Goal: Task Accomplishment & Management: Manage account settings

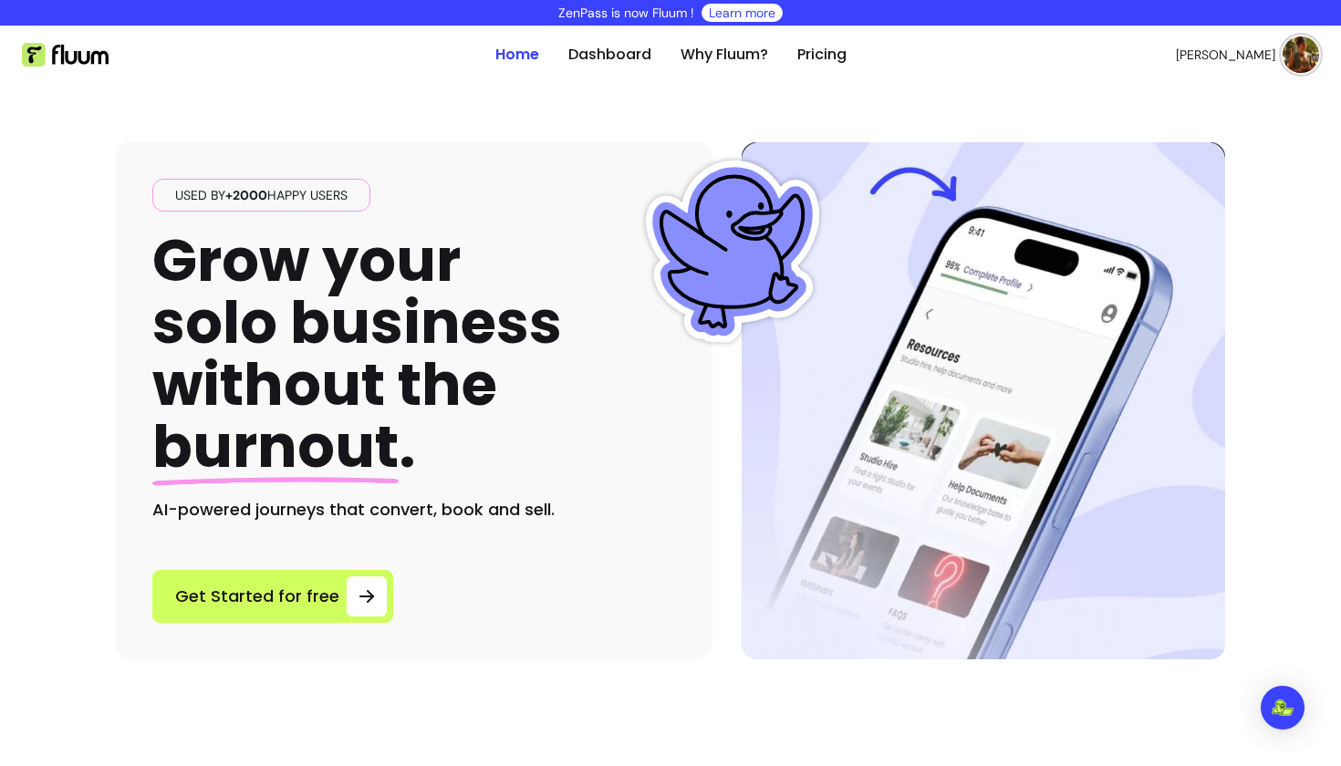
click at [1303, 54] on img at bounding box center [1300, 54] width 36 height 36
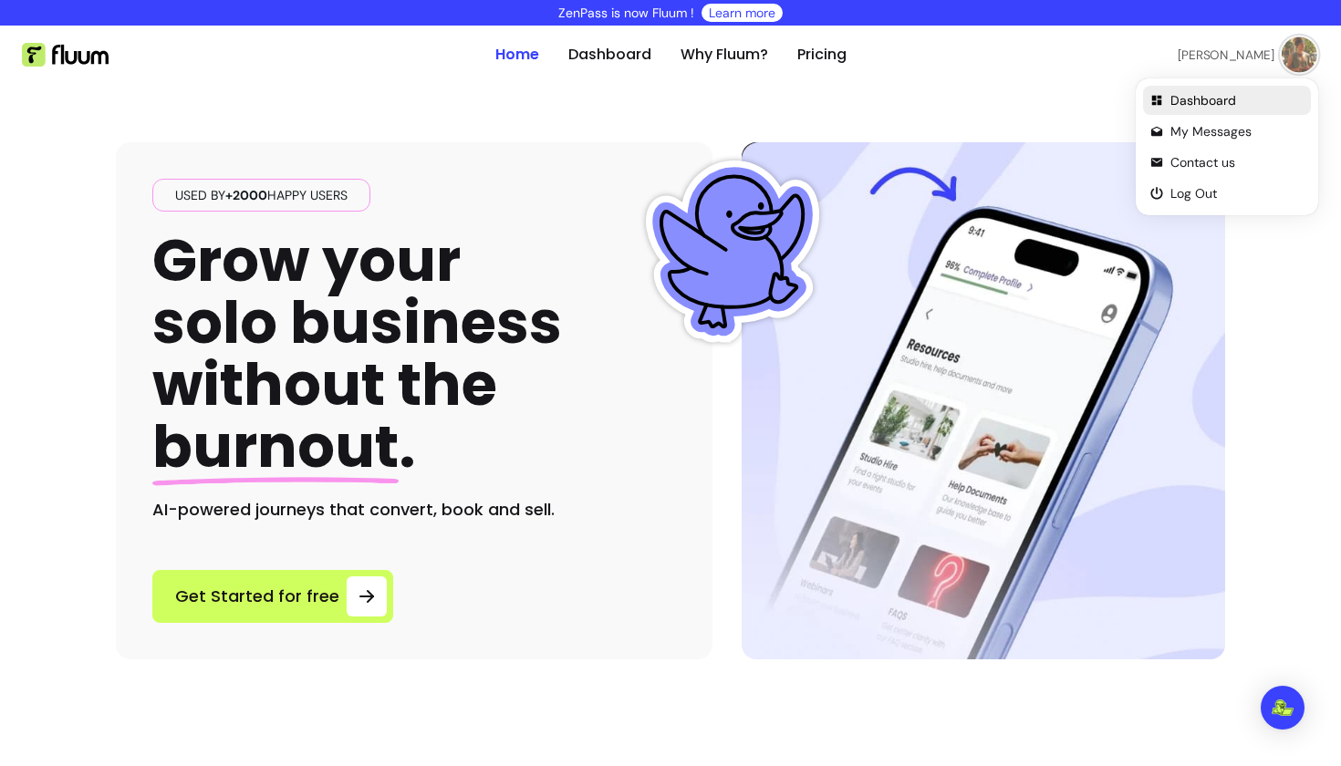
click at [1185, 103] on span "Dashboard" at bounding box center [1236, 100] width 133 height 18
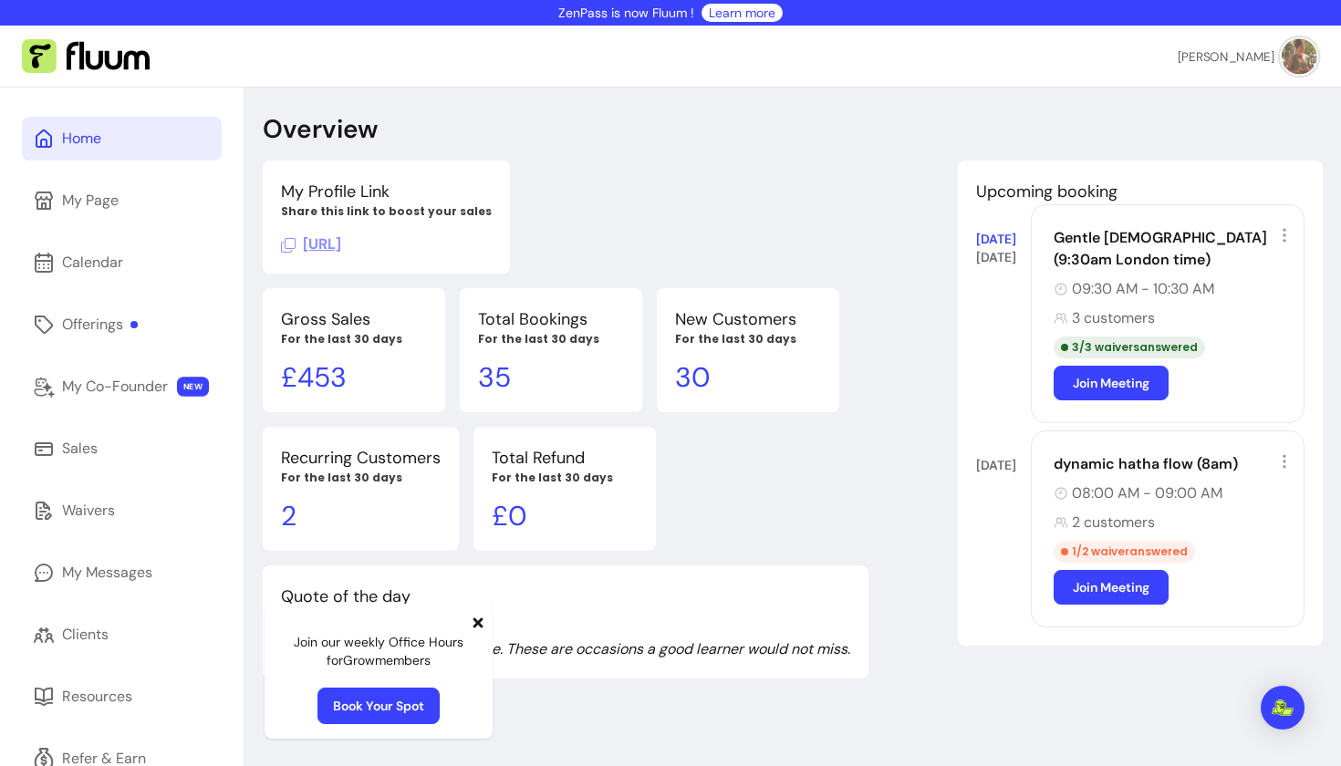
click at [949, 165] on div "My Profile Link Share this link to boost your sales https://fluum.ai/eden-align…" at bounding box center [793, 419] width 1060 height 518
click at [1093, 521] on div "2 customers" at bounding box center [1172, 523] width 239 height 22
click at [1289, 457] on icon at bounding box center [1284, 461] width 18 height 18
click at [1284, 234] on icon at bounding box center [1365, 255] width 257 height 217
click at [1305, 55] on img at bounding box center [1300, 56] width 36 height 36
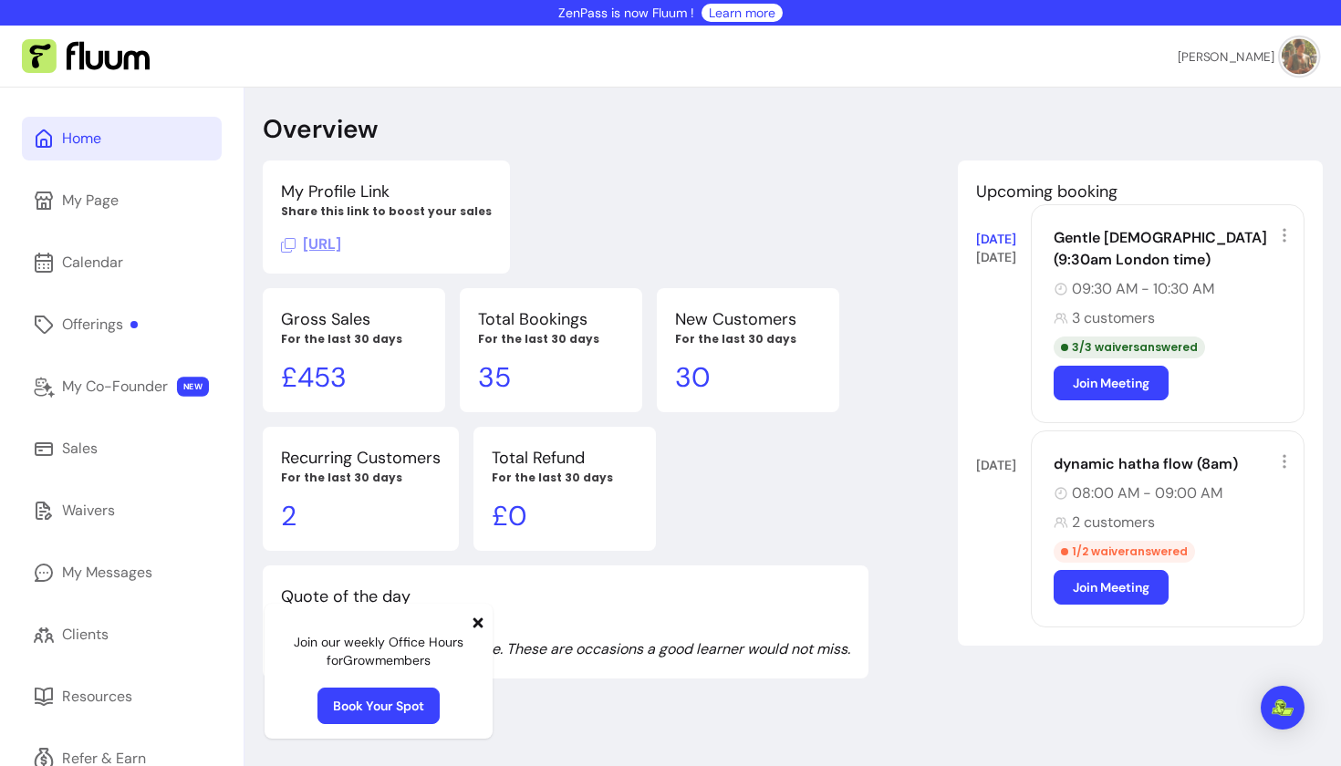
click at [999, 132] on header "Overview" at bounding box center [793, 129] width 1060 height 33
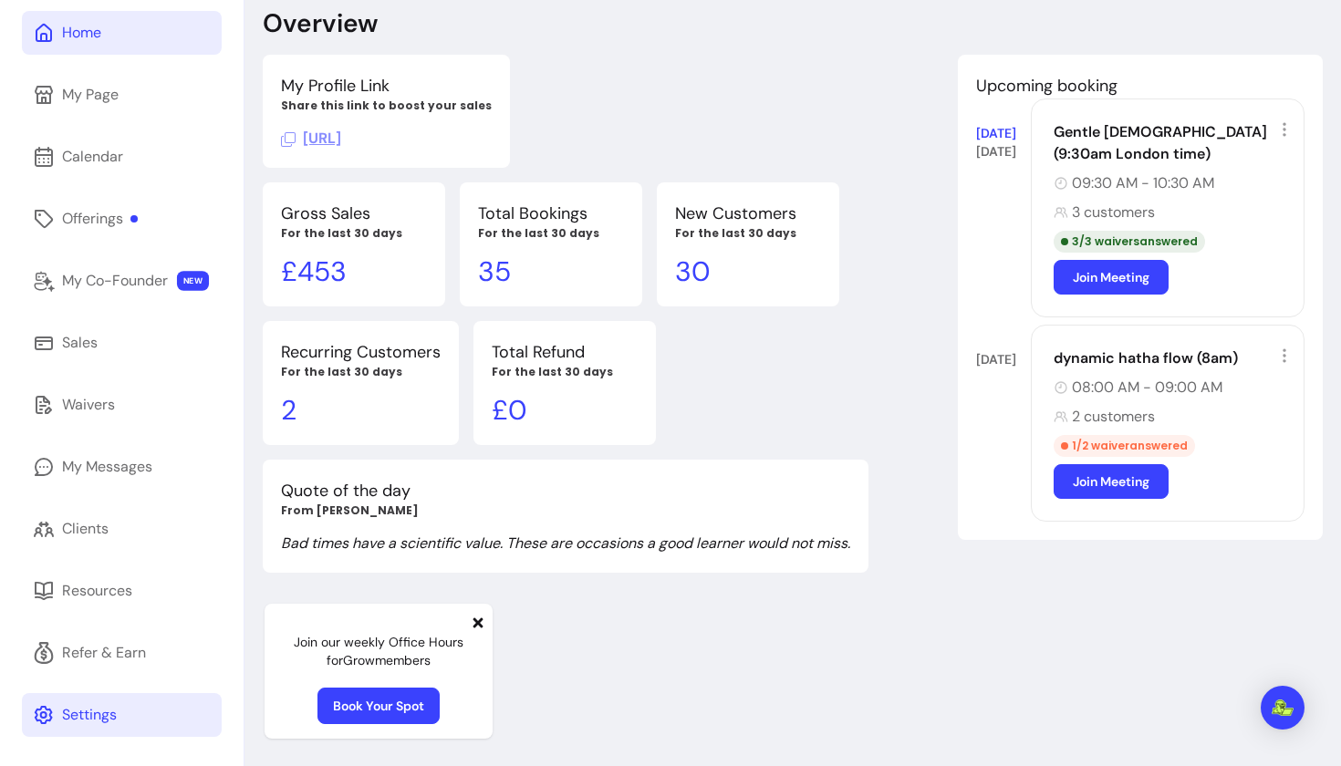
click at [75, 715] on div "Settings" at bounding box center [89, 715] width 55 height 22
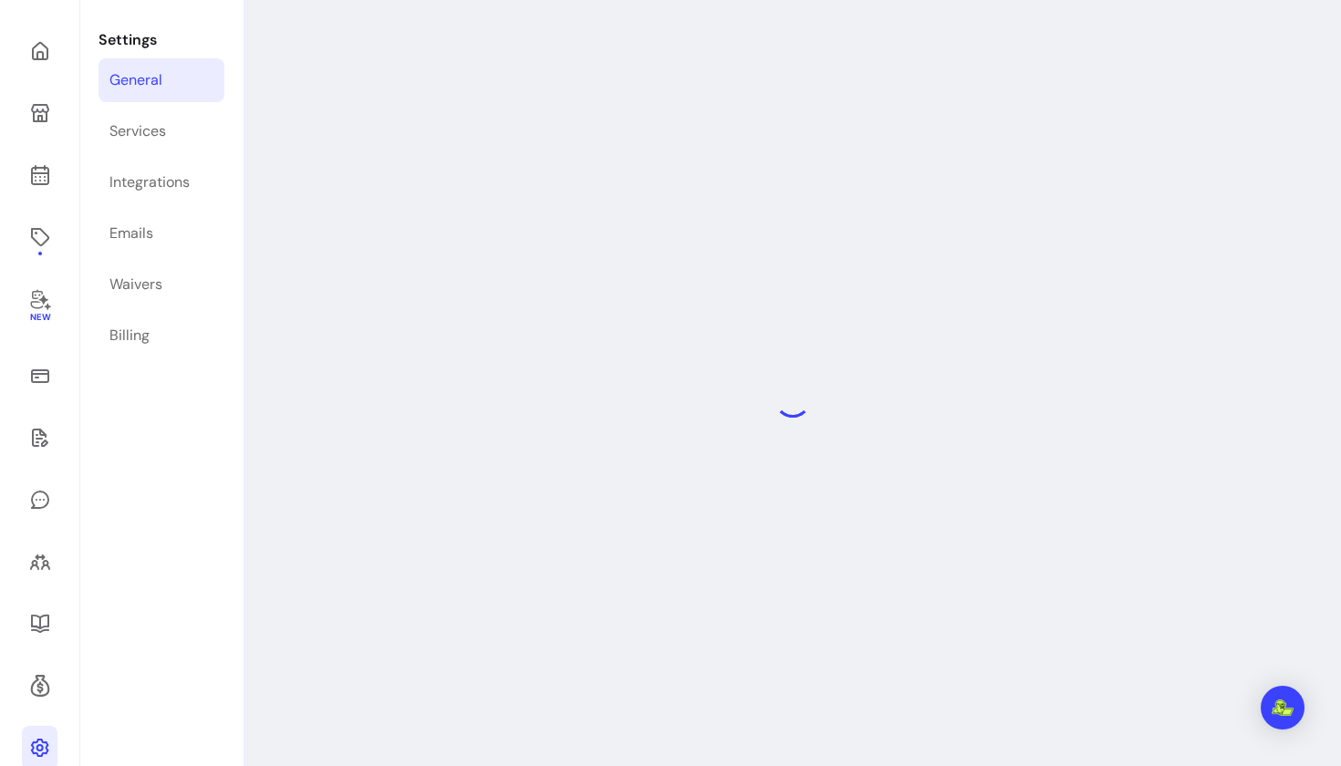
select select "**********"
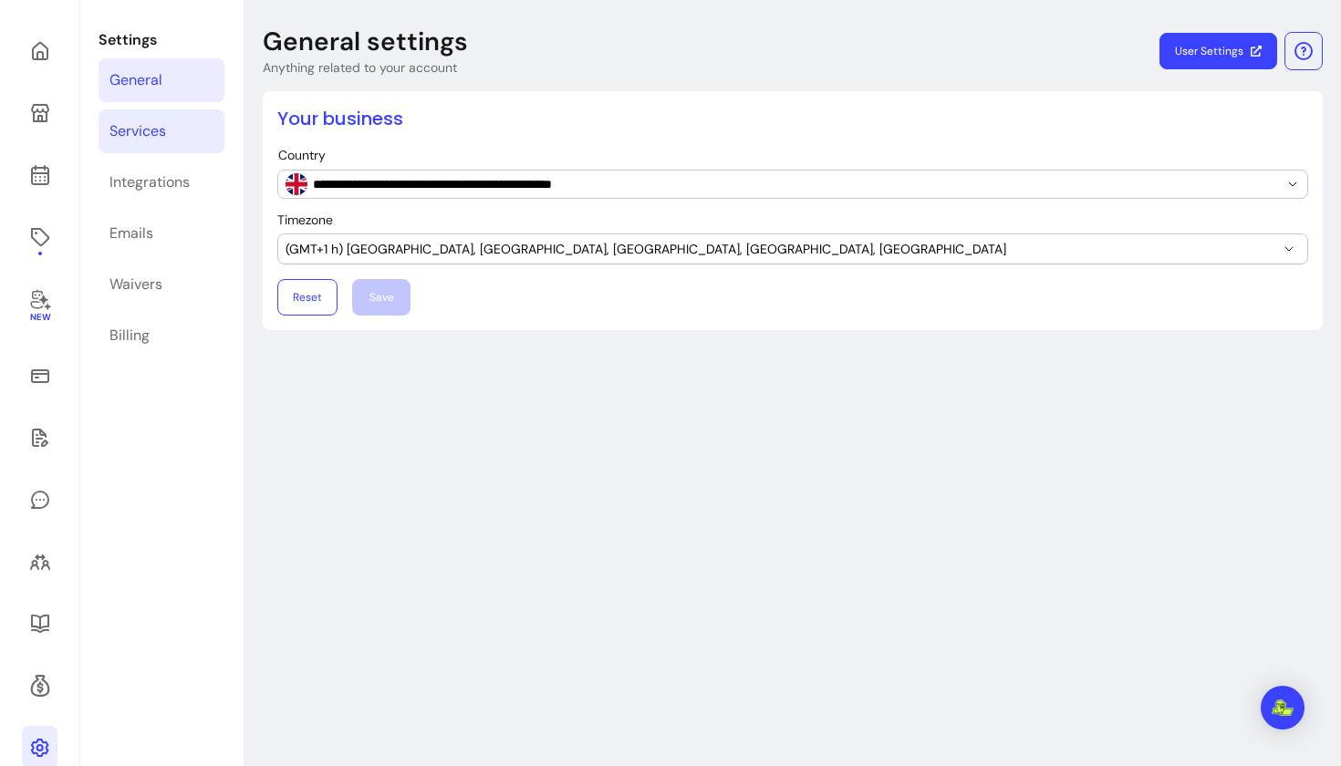
click at [120, 127] on div "Services" at bounding box center [137, 131] width 57 height 22
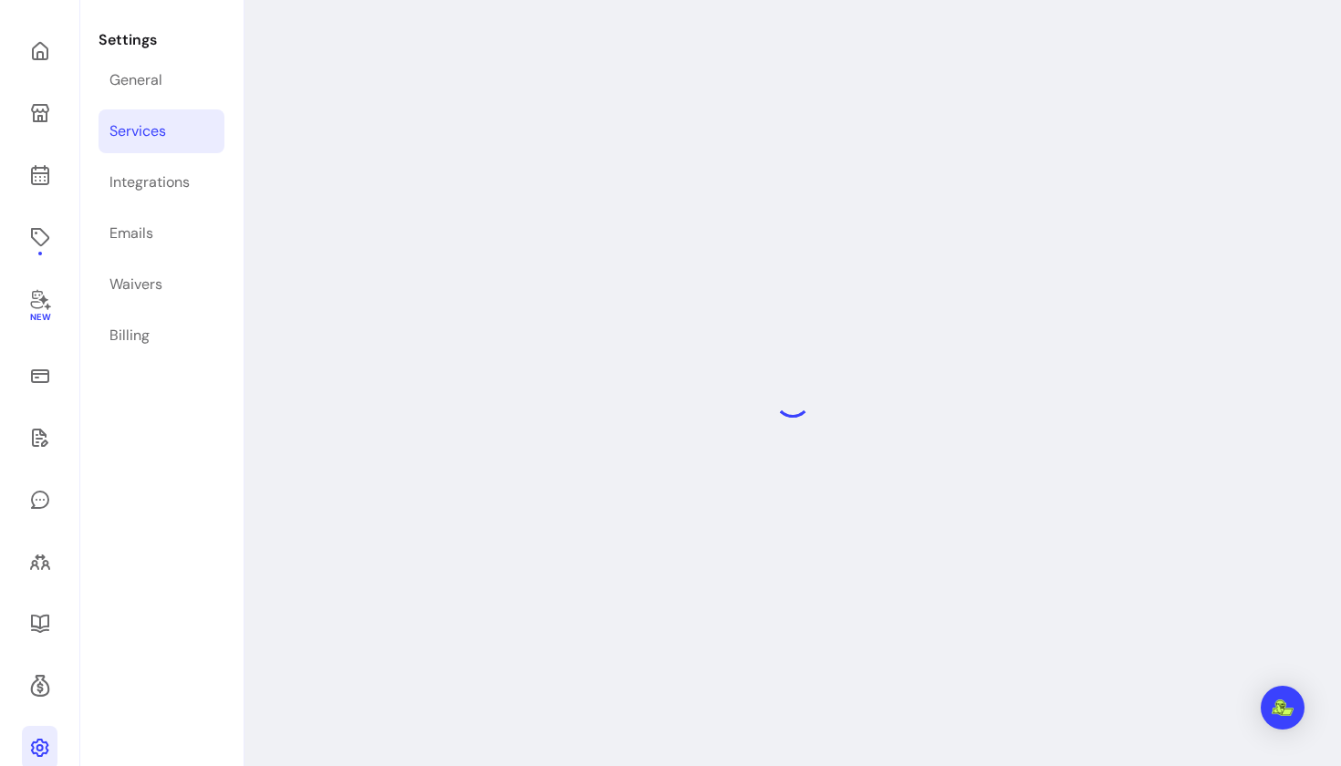
select select "***"
select select "****"
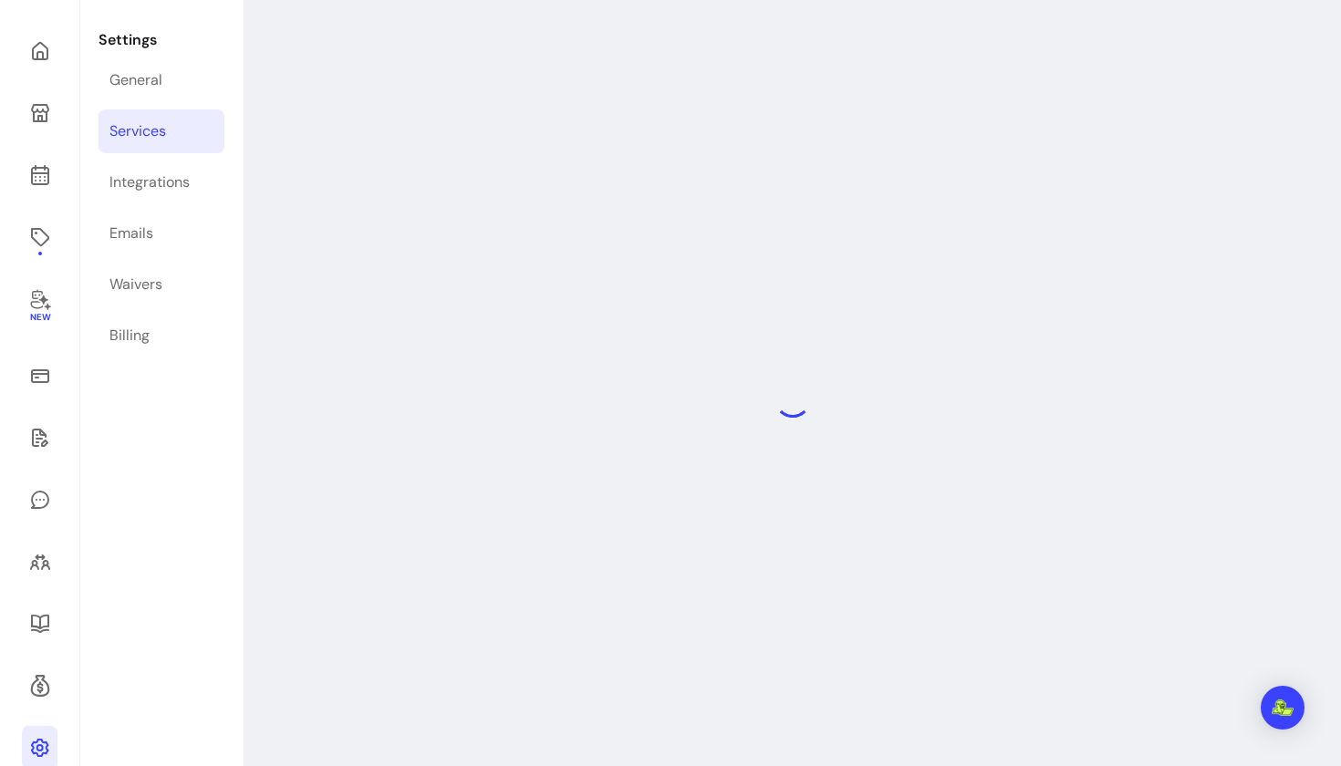
select select "***"
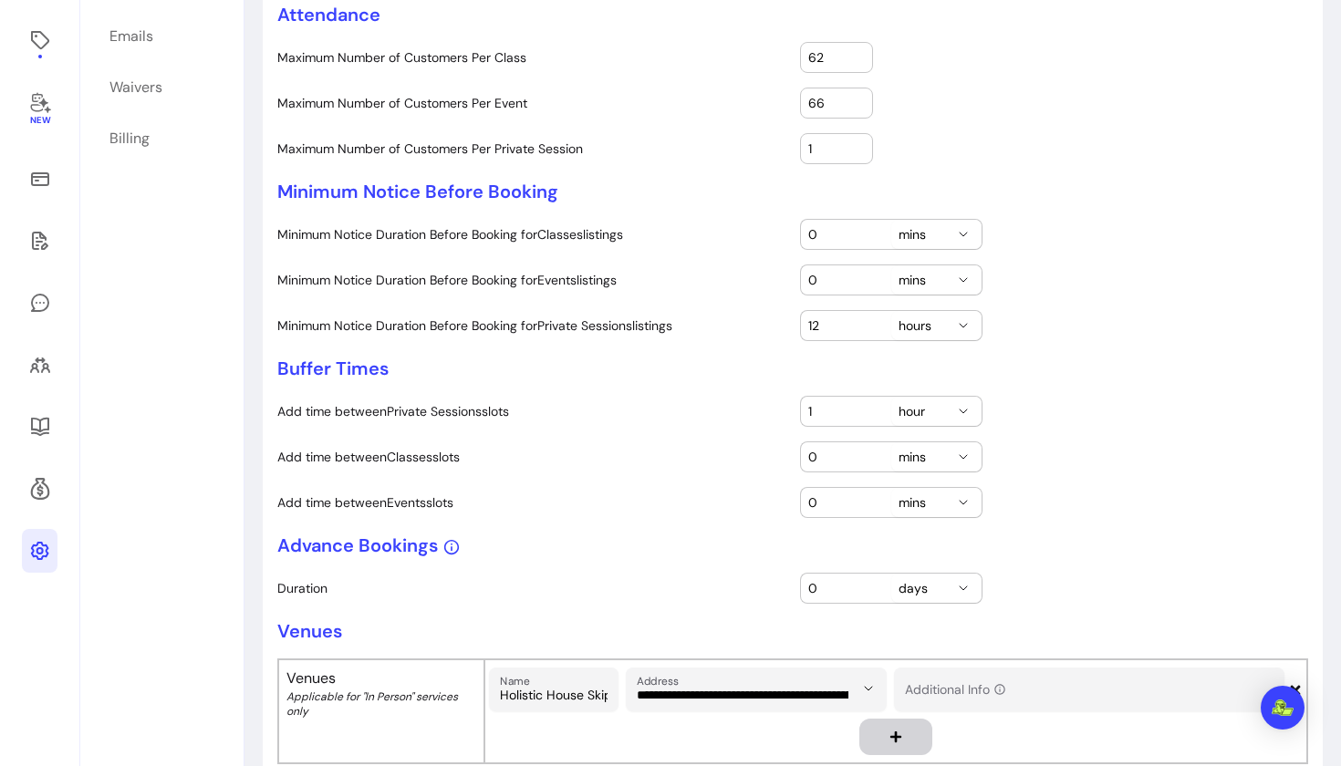
scroll to position [294, 0]
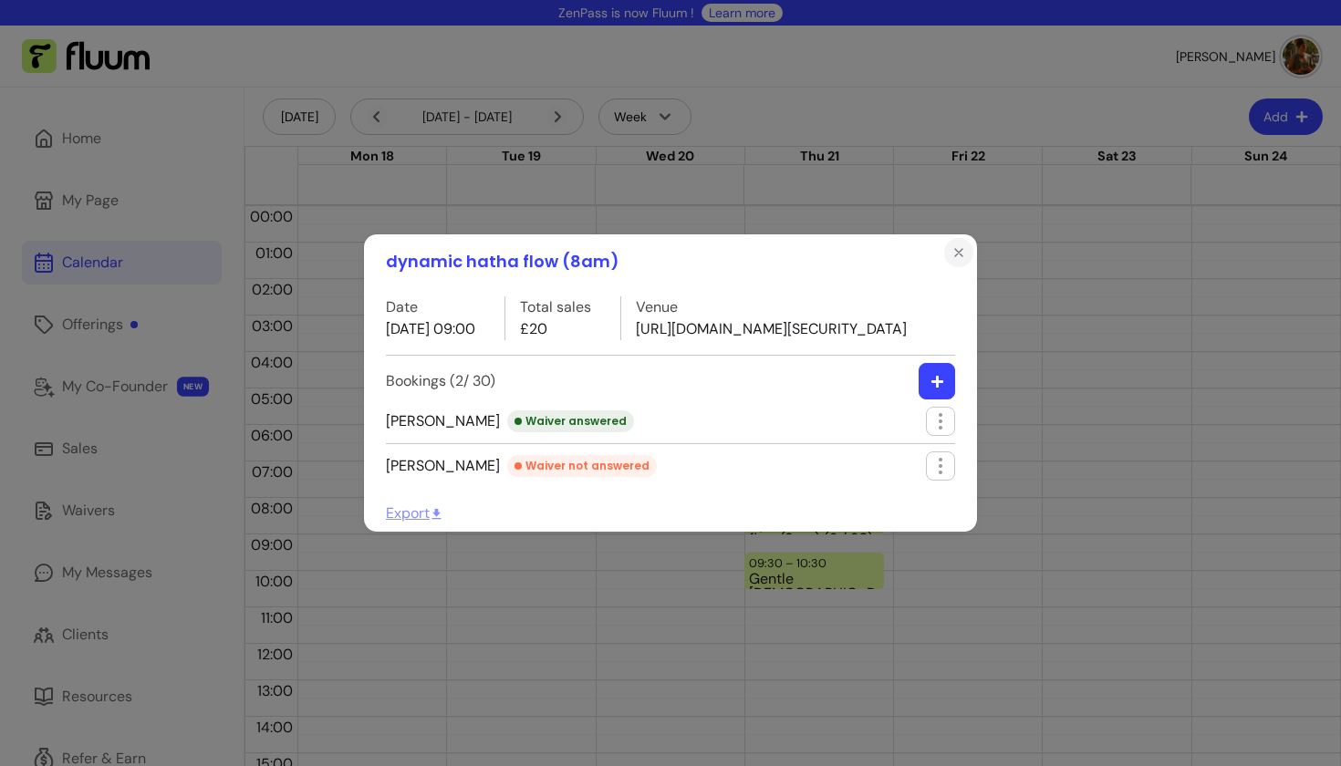
click at [962, 249] on icon "Close" at bounding box center [958, 252] width 7 height 7
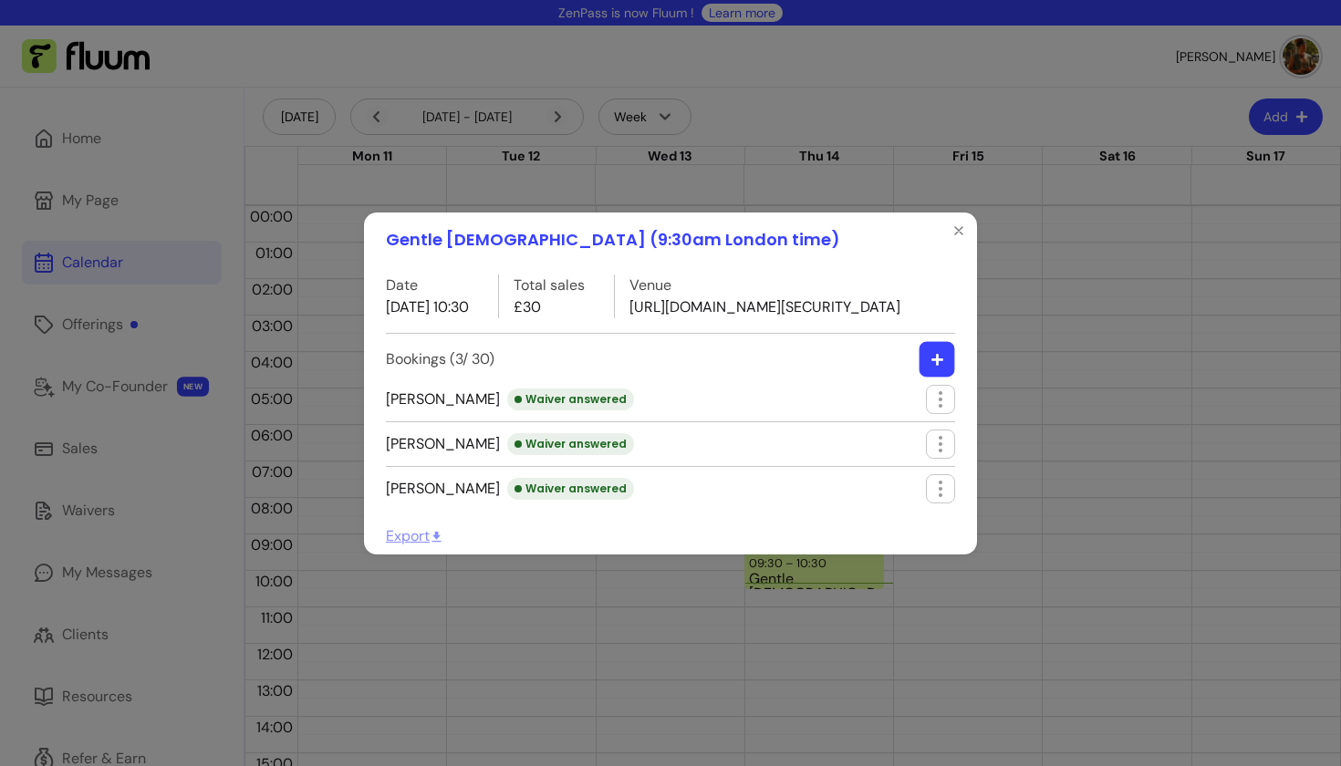
click at [948, 377] on button "button" at bounding box center [937, 359] width 36 height 36
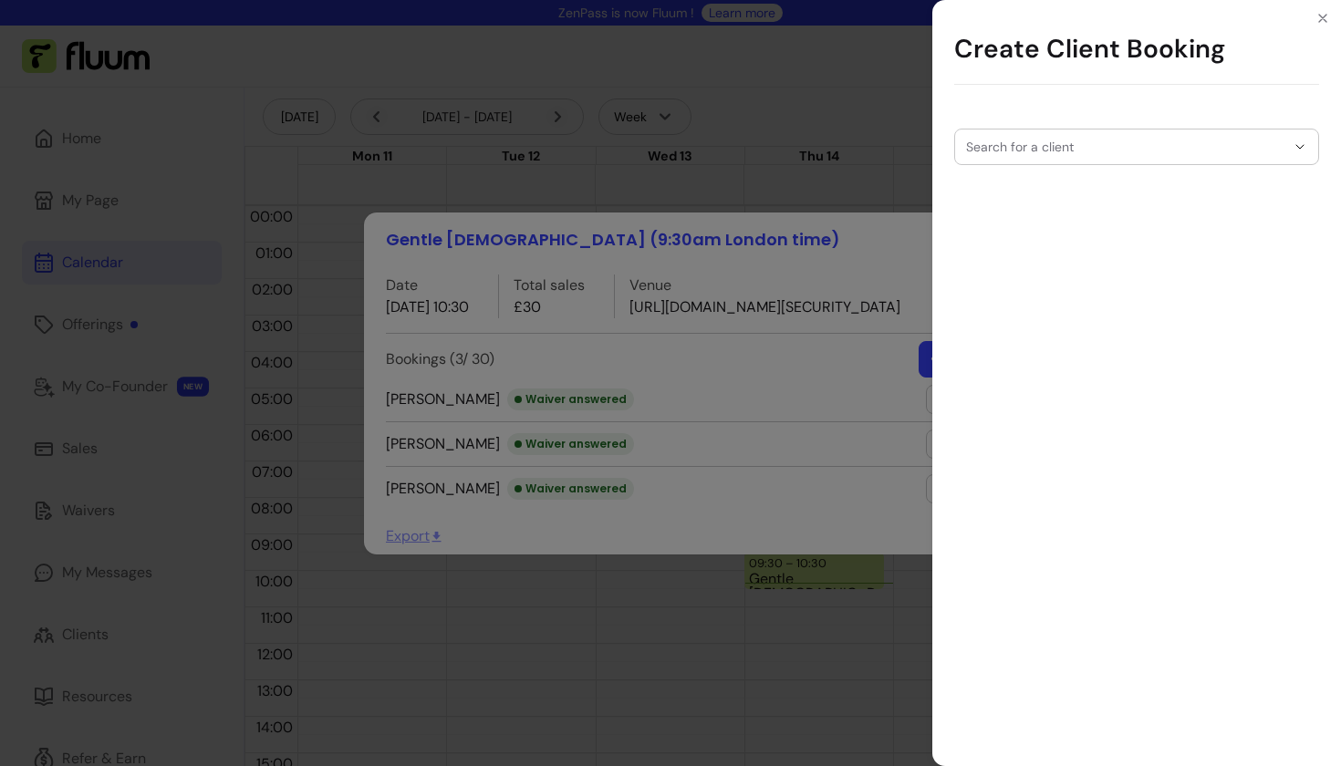
click at [1109, 144] on input "Search for a client" at bounding box center [1125, 147] width 319 height 18
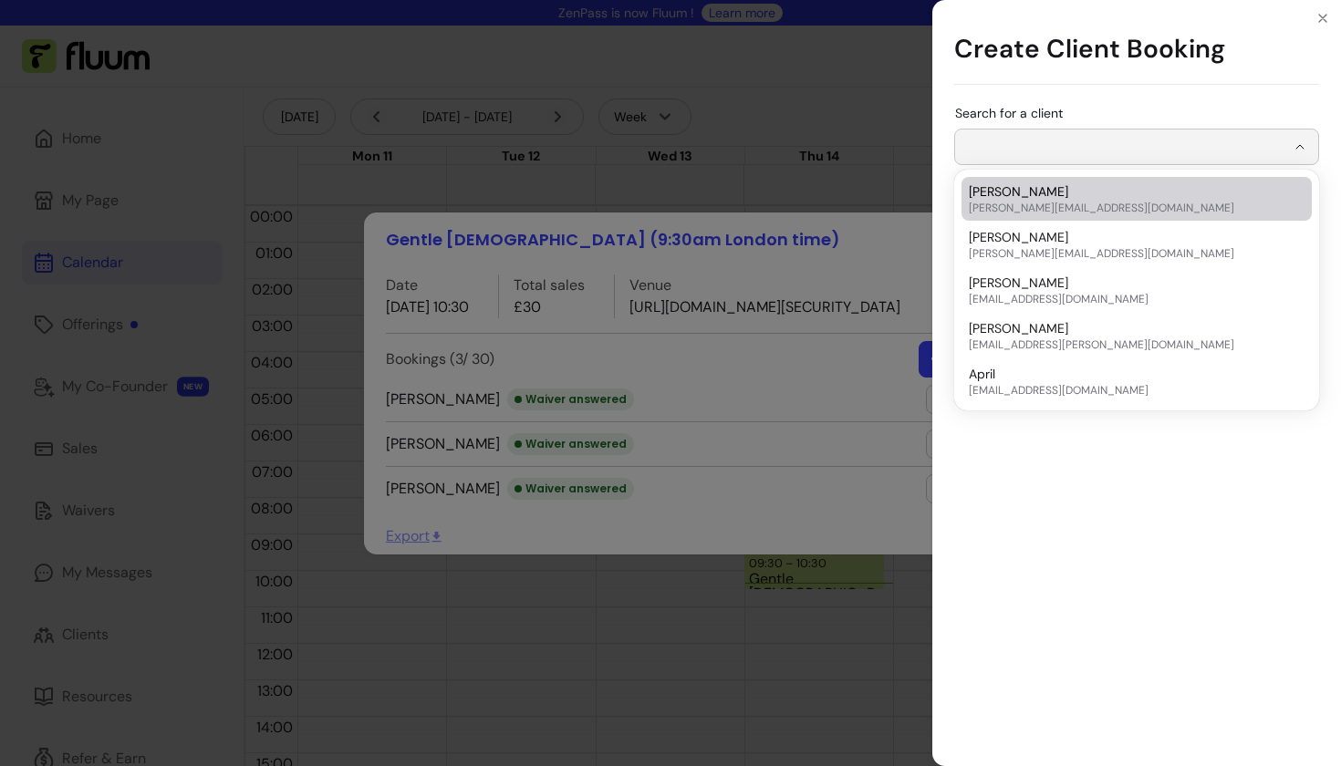
click at [1158, 103] on div "Search for a client" at bounding box center [1136, 432] width 409 height 667
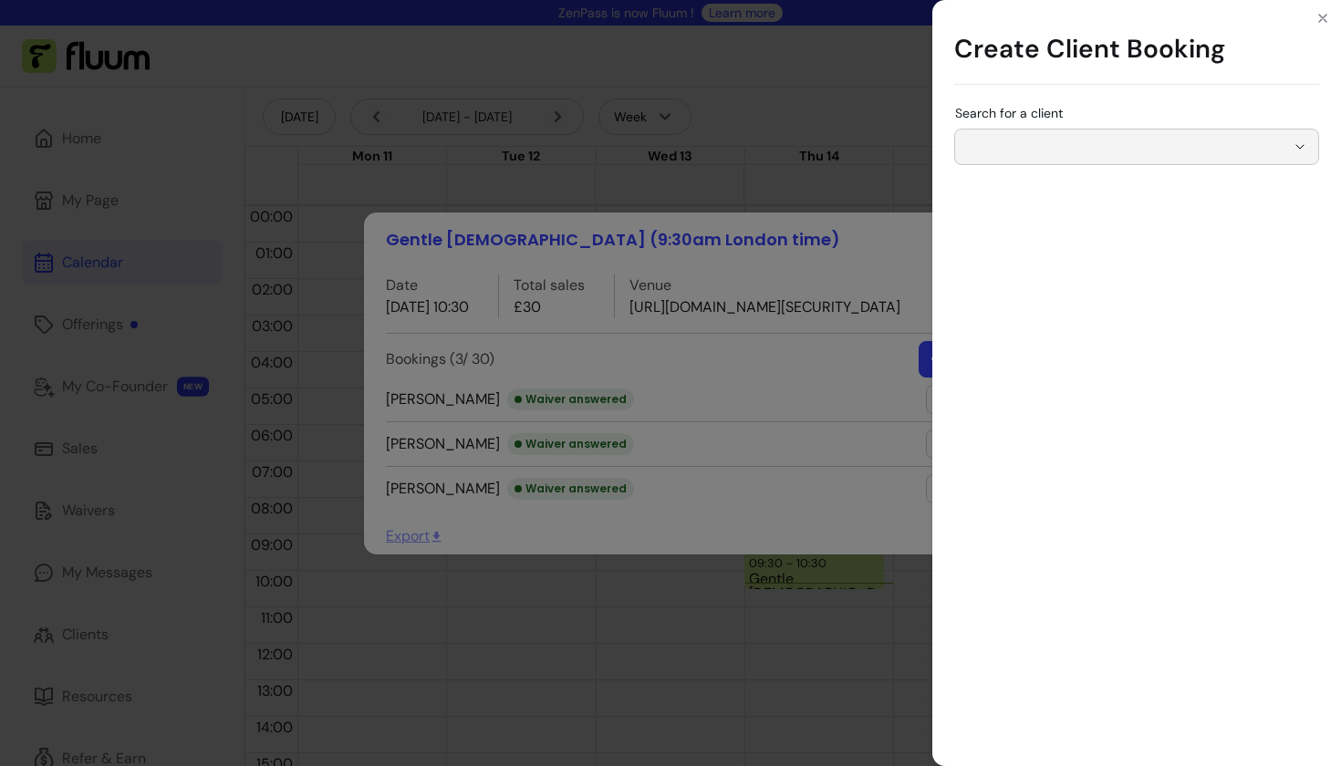
click at [1253, 225] on div "Search for a client" at bounding box center [1136, 432] width 409 height 667
click at [1322, 19] on icon "Close" at bounding box center [1322, 18] width 15 height 15
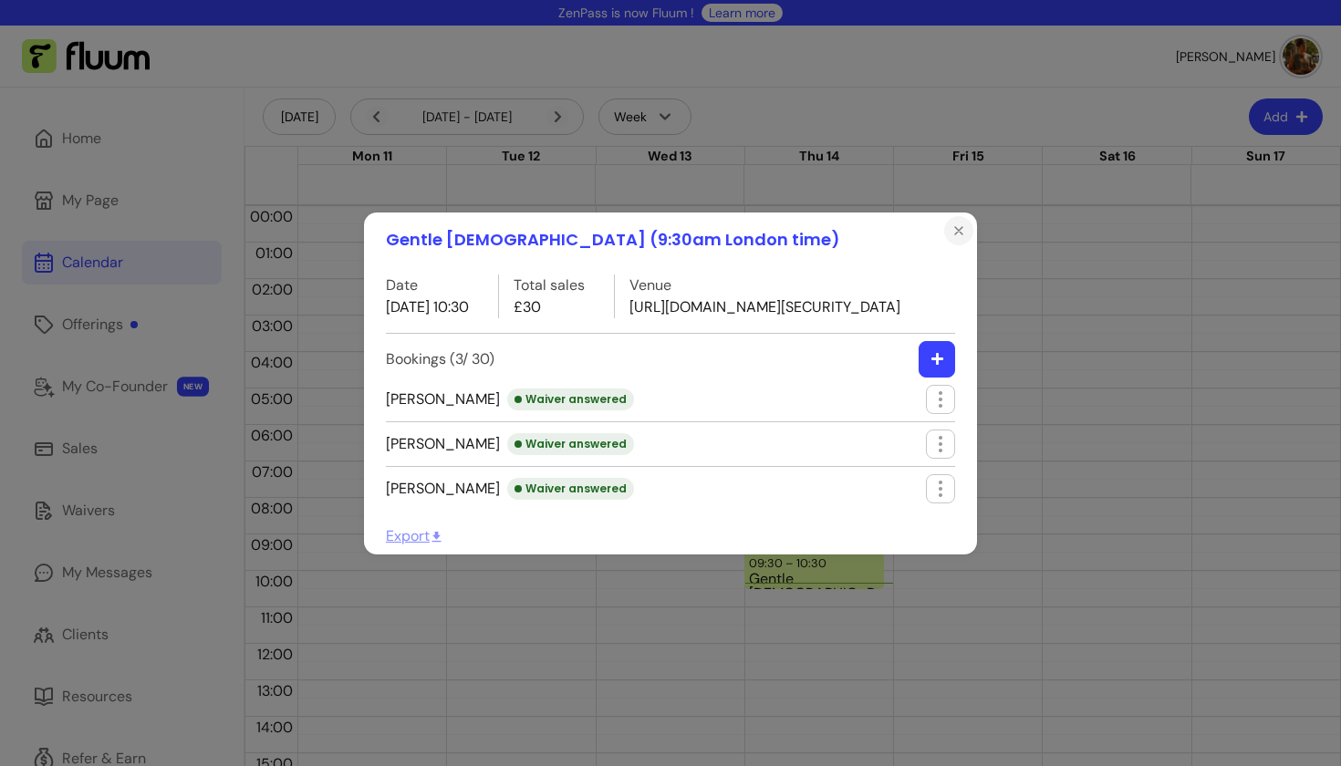
click at [958, 223] on icon "Close" at bounding box center [958, 230] width 15 height 15
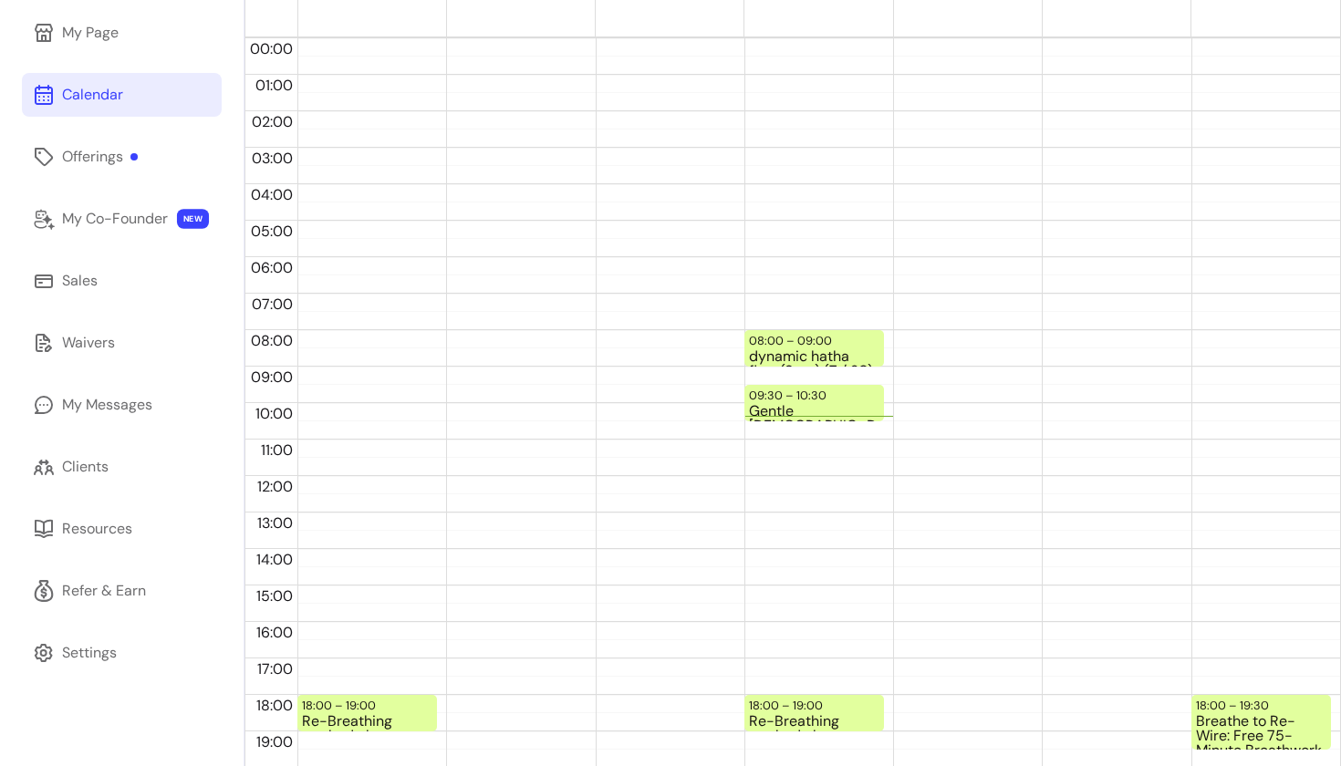
scroll to position [176, 0]
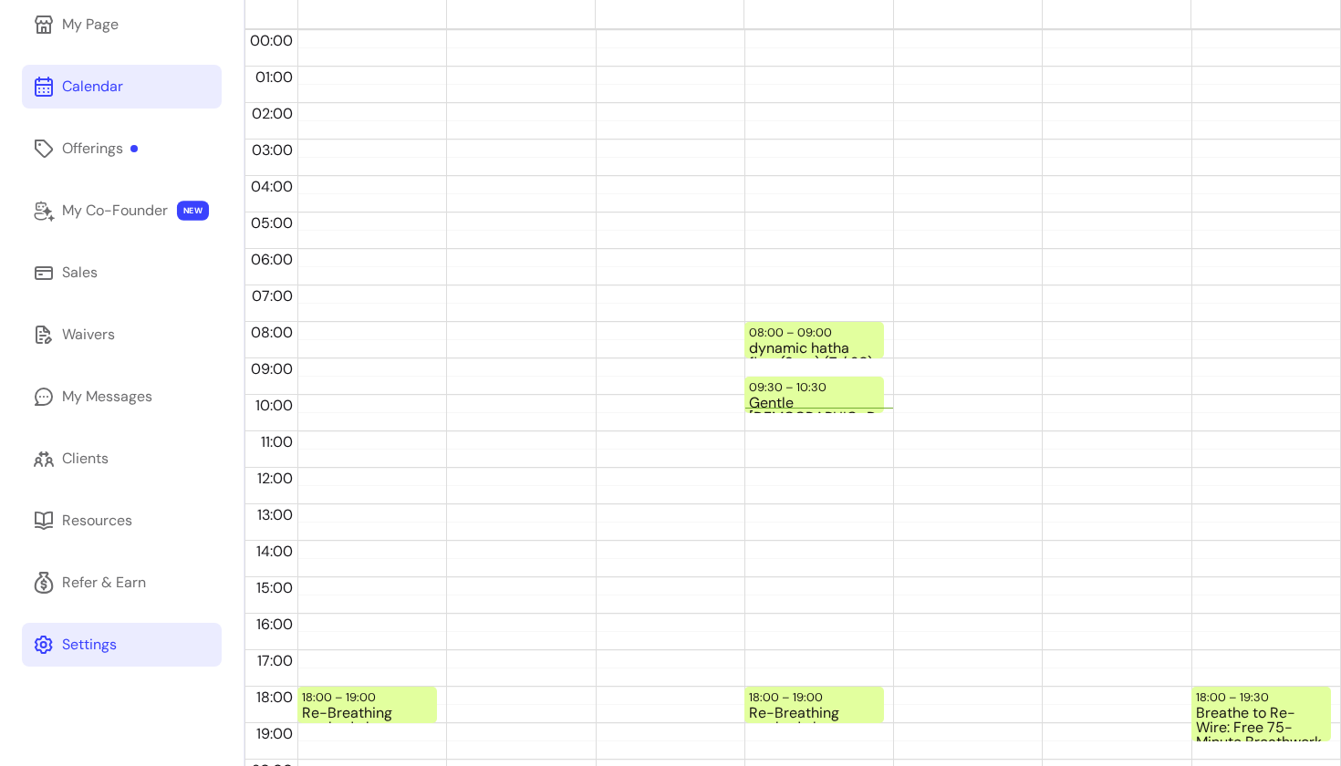
click at [98, 641] on div "Settings" at bounding box center [89, 645] width 55 height 22
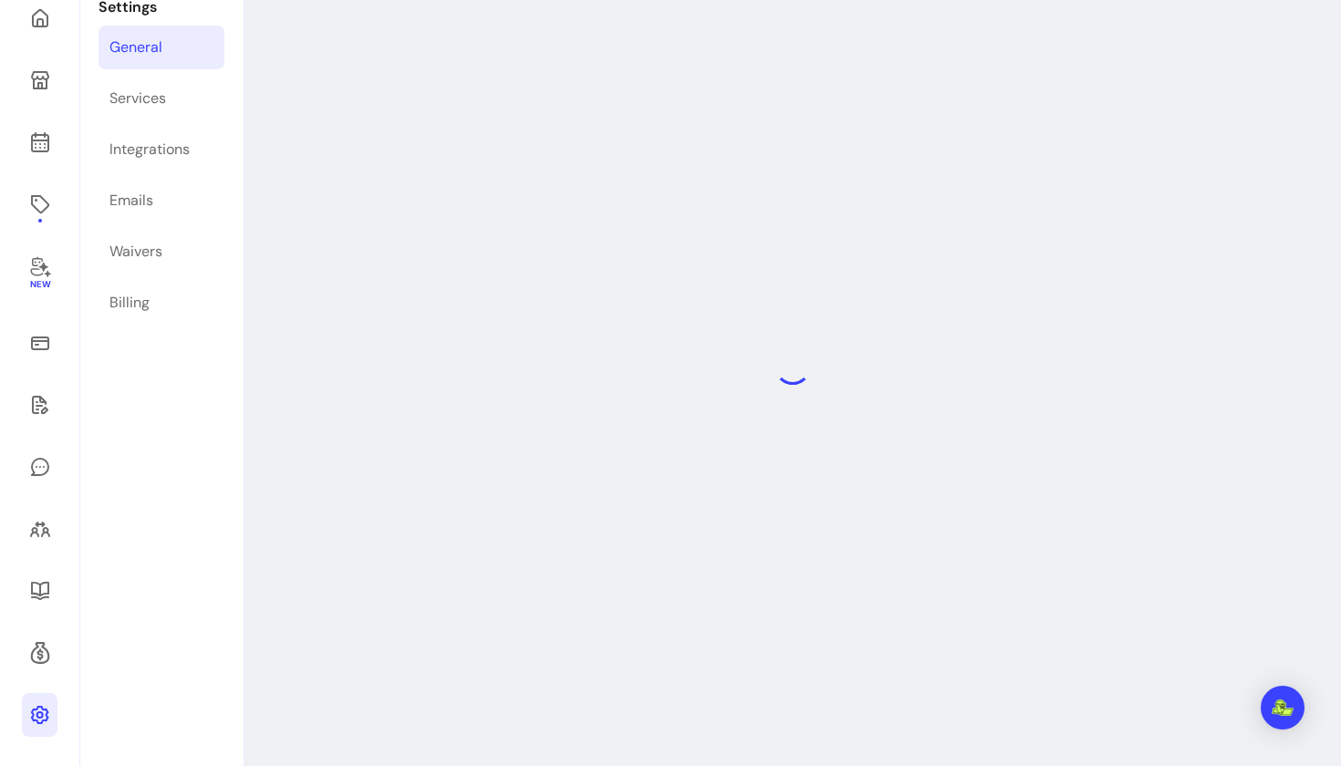
scroll to position [88, 0]
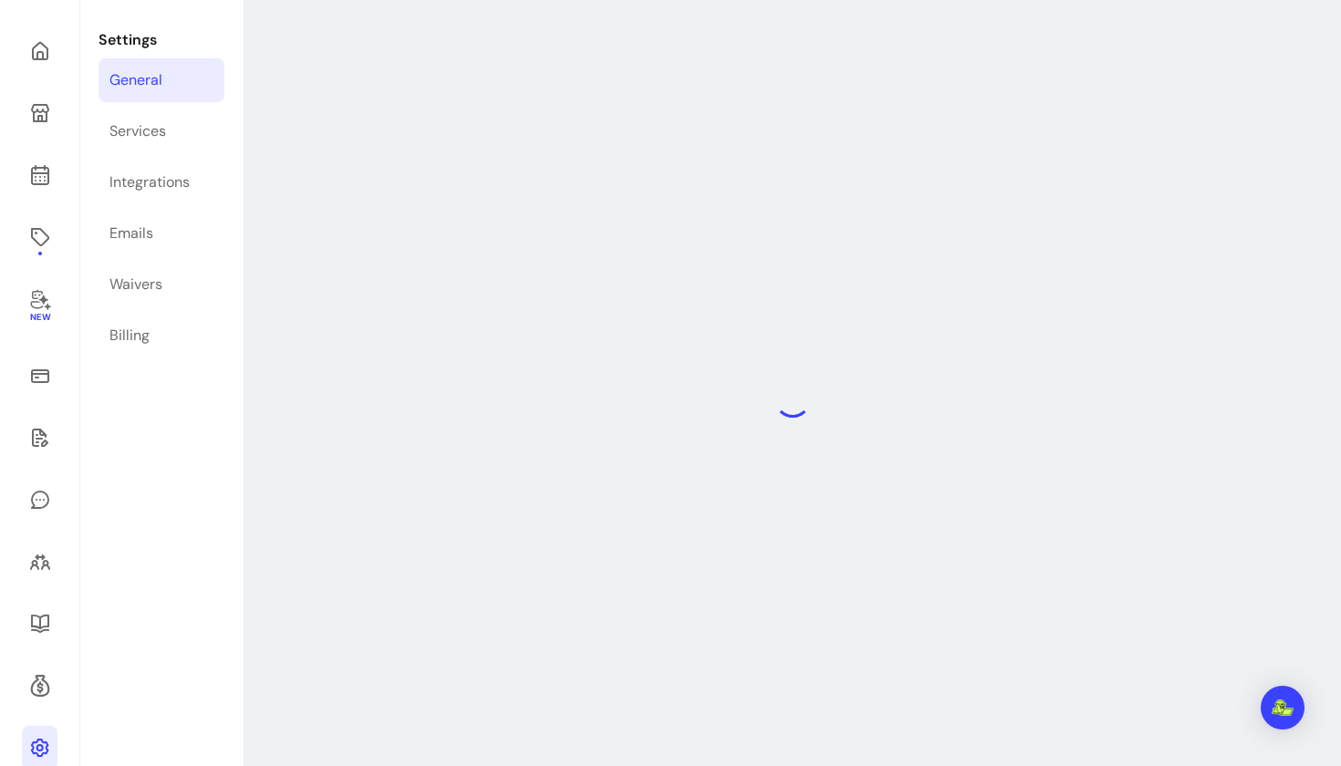
select select "**********"
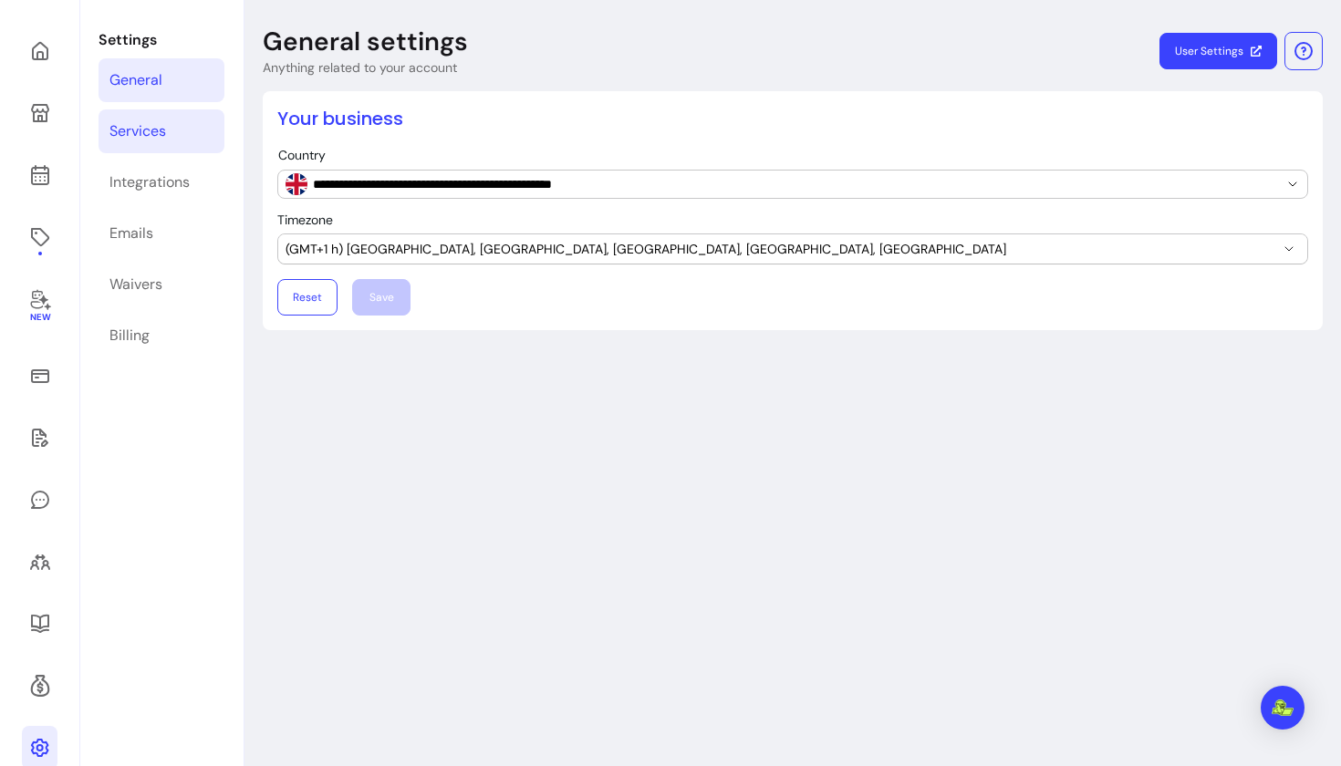
click at [152, 120] on div "Services" at bounding box center [137, 131] width 57 height 22
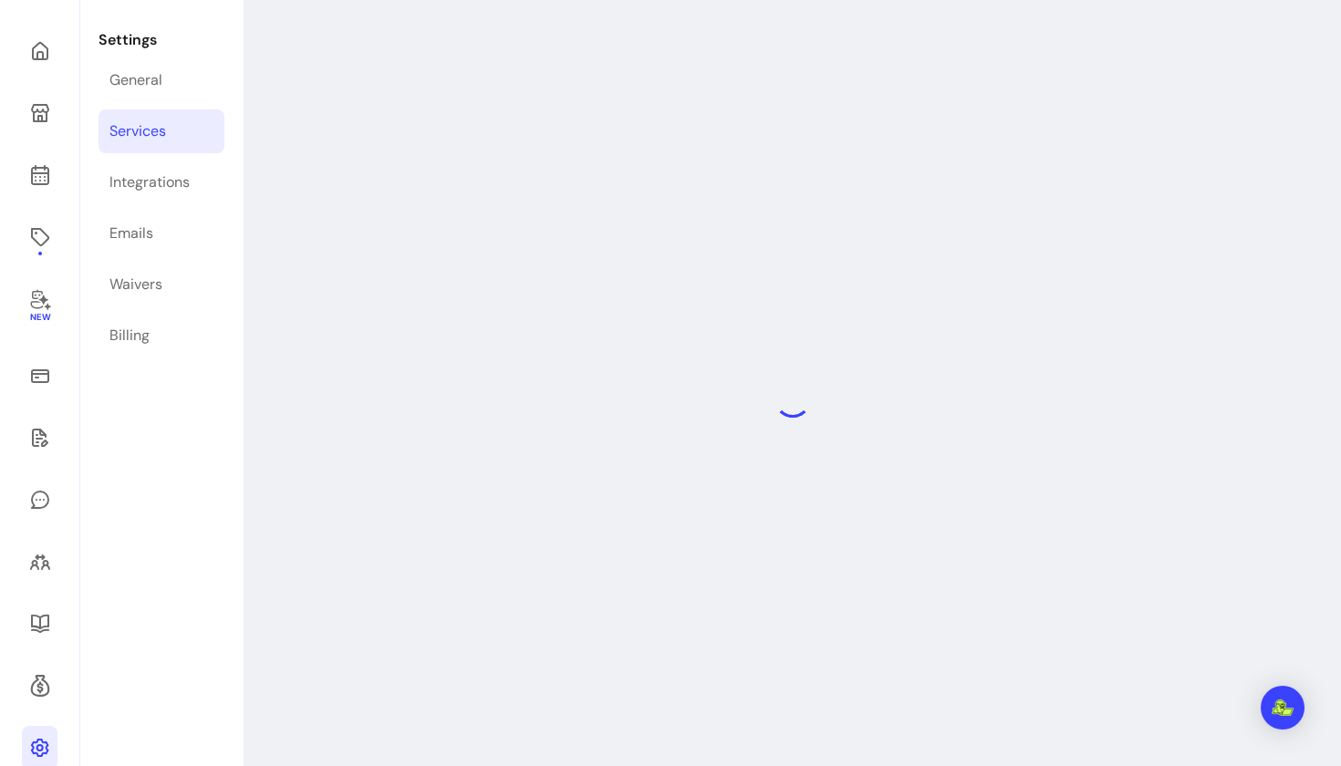
select select "***"
select select "****"
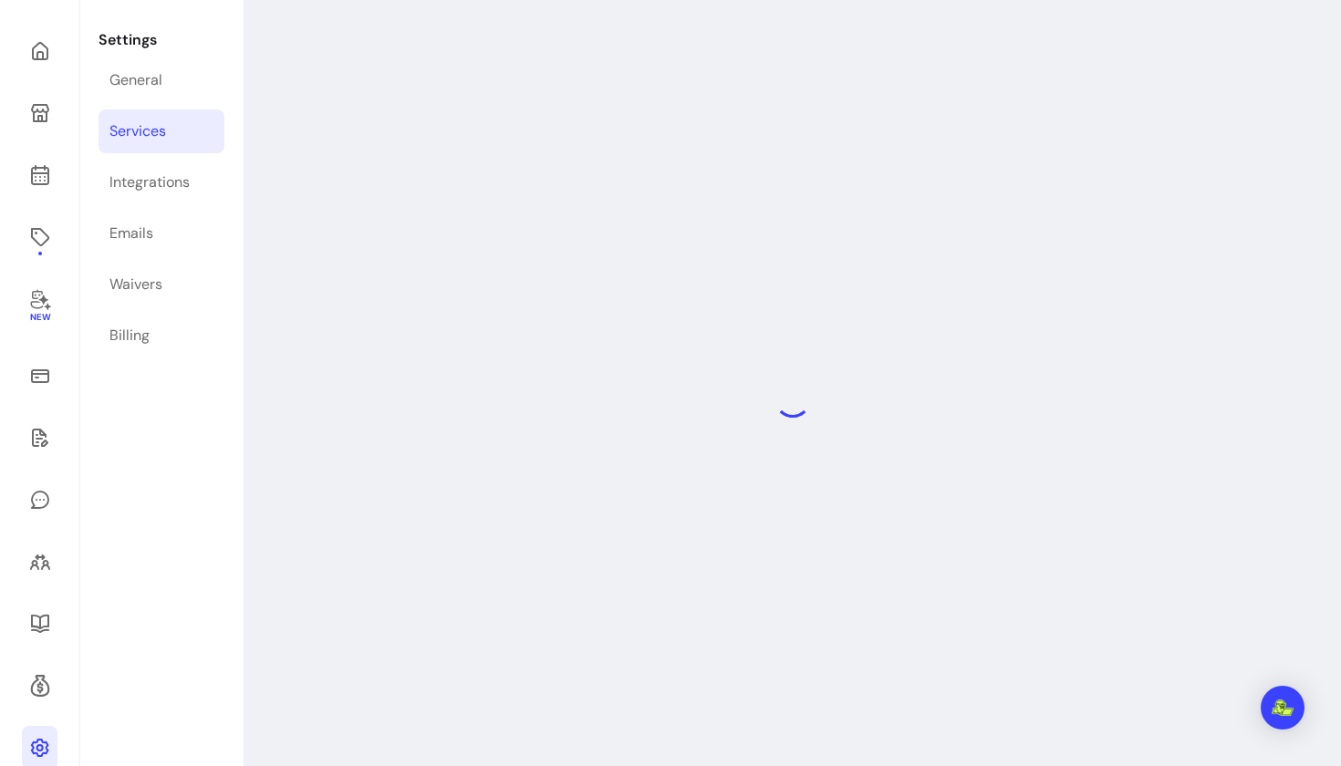
select select "***"
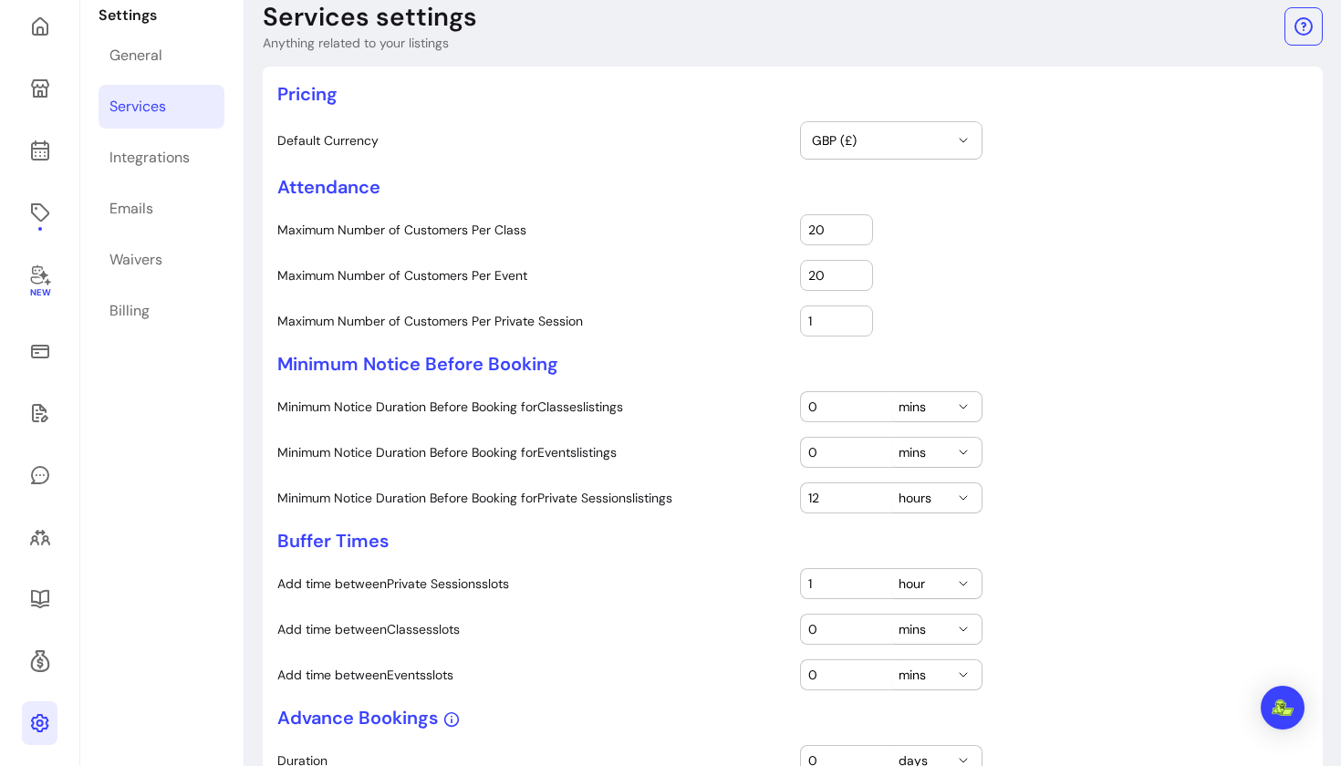
scroll to position [116, 0]
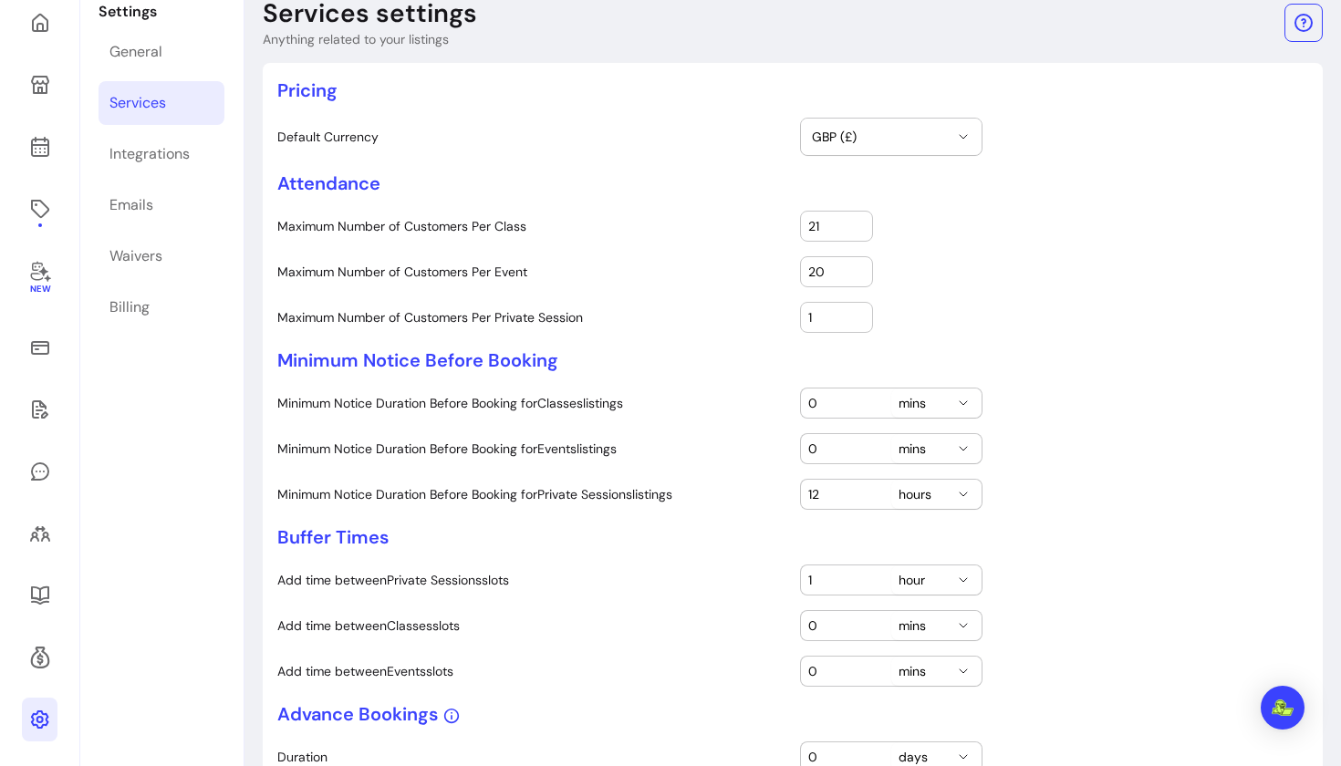
click at [858, 221] on input "21" at bounding box center [836, 226] width 57 height 18
click at [858, 221] on input "22" at bounding box center [836, 226] width 57 height 18
click at [858, 221] on input "23" at bounding box center [836, 226] width 57 height 18
click at [858, 221] on input "24" at bounding box center [836, 226] width 57 height 18
click at [858, 221] on input "25" at bounding box center [836, 226] width 57 height 18
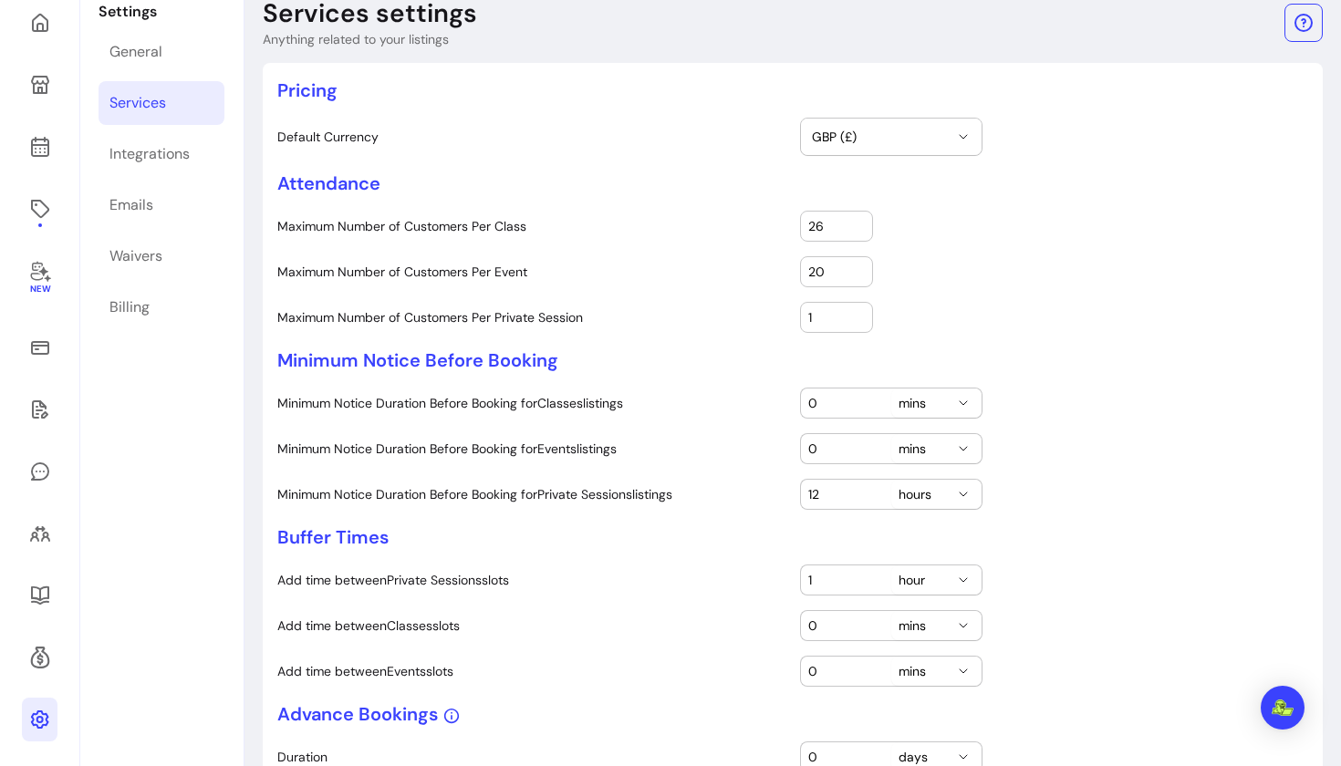
click at [858, 221] on input "26" at bounding box center [836, 226] width 57 height 18
click at [858, 221] on input "27" at bounding box center [836, 226] width 57 height 18
click at [858, 221] on input "28" at bounding box center [836, 226] width 57 height 18
click at [858, 221] on input "29" at bounding box center [836, 226] width 57 height 18
click at [858, 221] on input "30" at bounding box center [836, 226] width 57 height 18
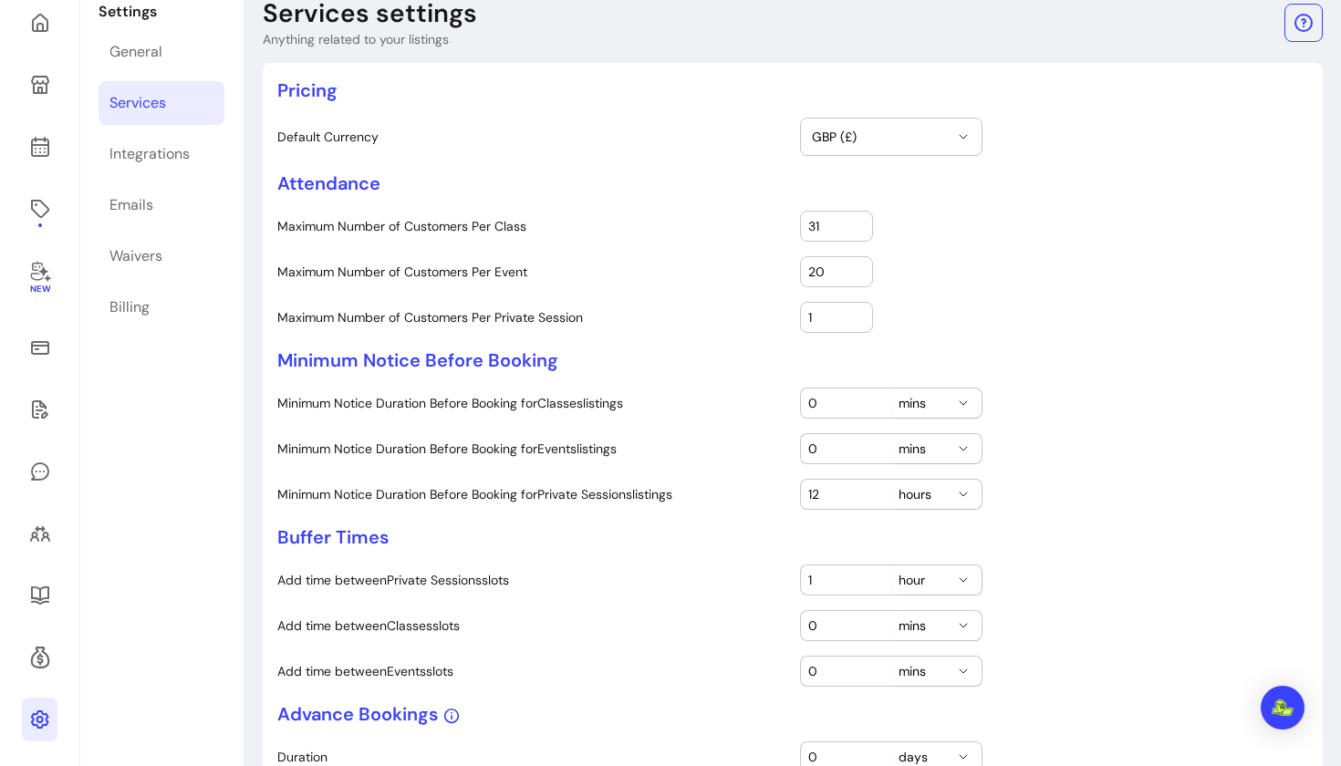
click at [858, 221] on input "31" at bounding box center [836, 226] width 57 height 18
click at [858, 221] on input "32" at bounding box center [836, 226] width 57 height 18
click at [858, 221] on input "33" at bounding box center [836, 226] width 57 height 18
click at [858, 221] on input "34" at bounding box center [836, 226] width 57 height 18
click at [858, 221] on input "35" at bounding box center [836, 226] width 57 height 18
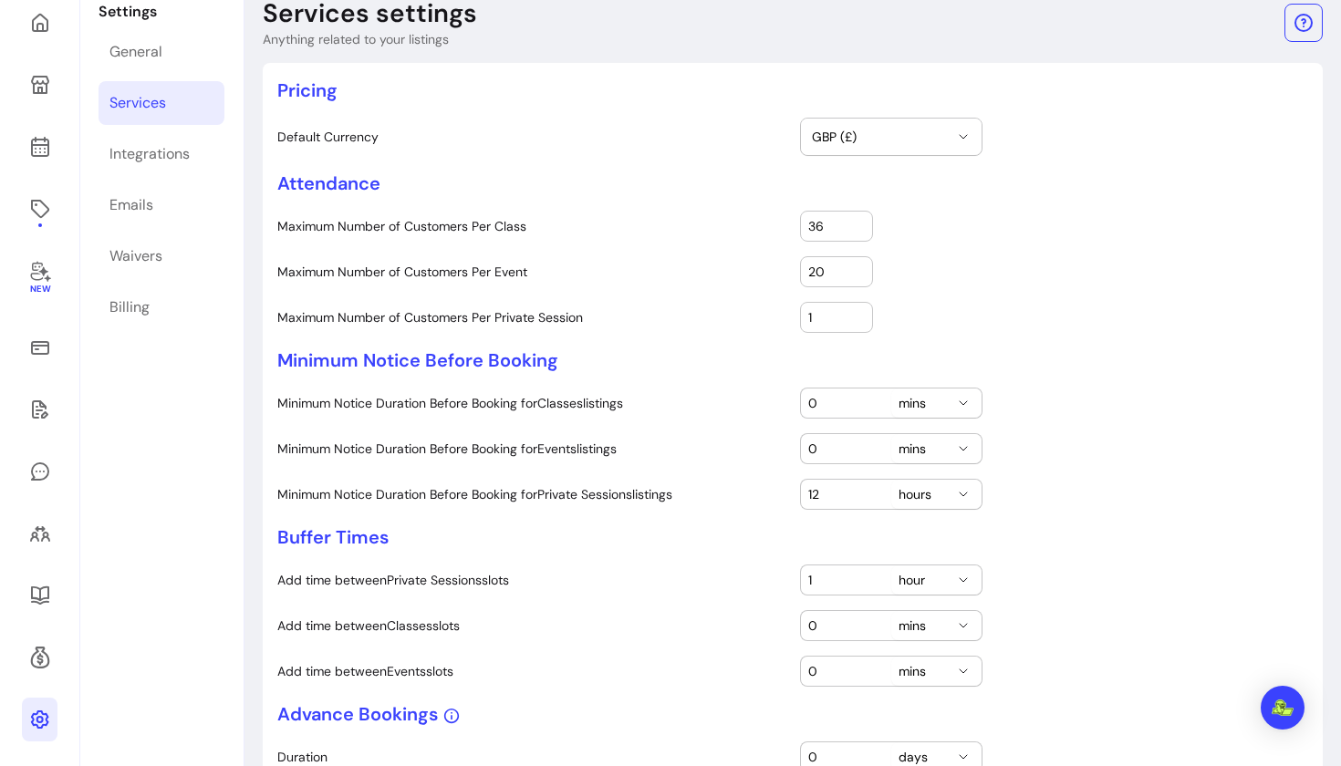
click at [858, 221] on input "36" at bounding box center [836, 226] width 57 height 18
click at [858, 221] on input "37" at bounding box center [836, 226] width 57 height 18
click at [858, 221] on input "38" at bounding box center [836, 226] width 57 height 18
click at [857, 222] on input "39" at bounding box center [836, 226] width 57 height 18
type input "40"
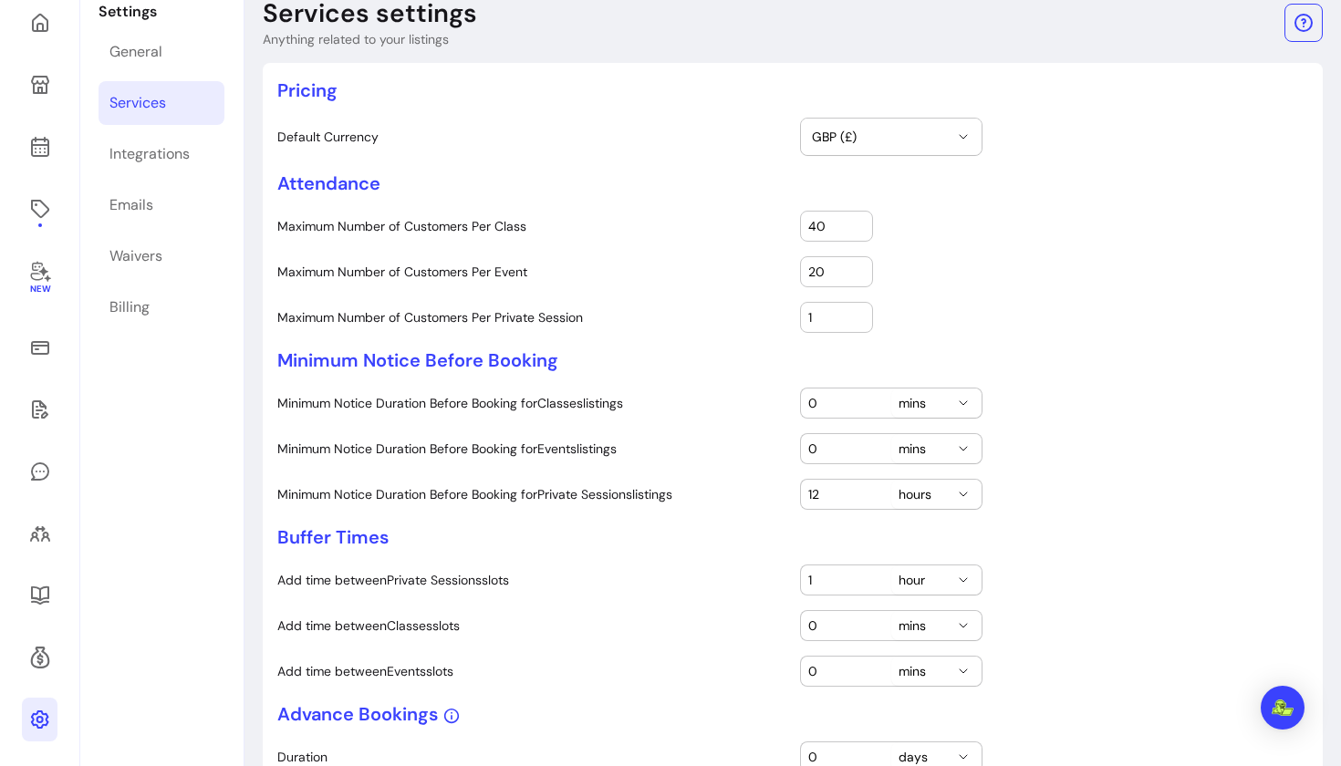
click at [857, 222] on input "40" at bounding box center [836, 226] width 57 height 18
click at [856, 265] on input "21" at bounding box center [836, 272] width 57 height 18
click at [856, 265] on input "22" at bounding box center [836, 272] width 57 height 18
click at [856, 265] on input "23" at bounding box center [836, 272] width 57 height 18
click at [856, 265] on input "24" at bounding box center [836, 272] width 57 height 18
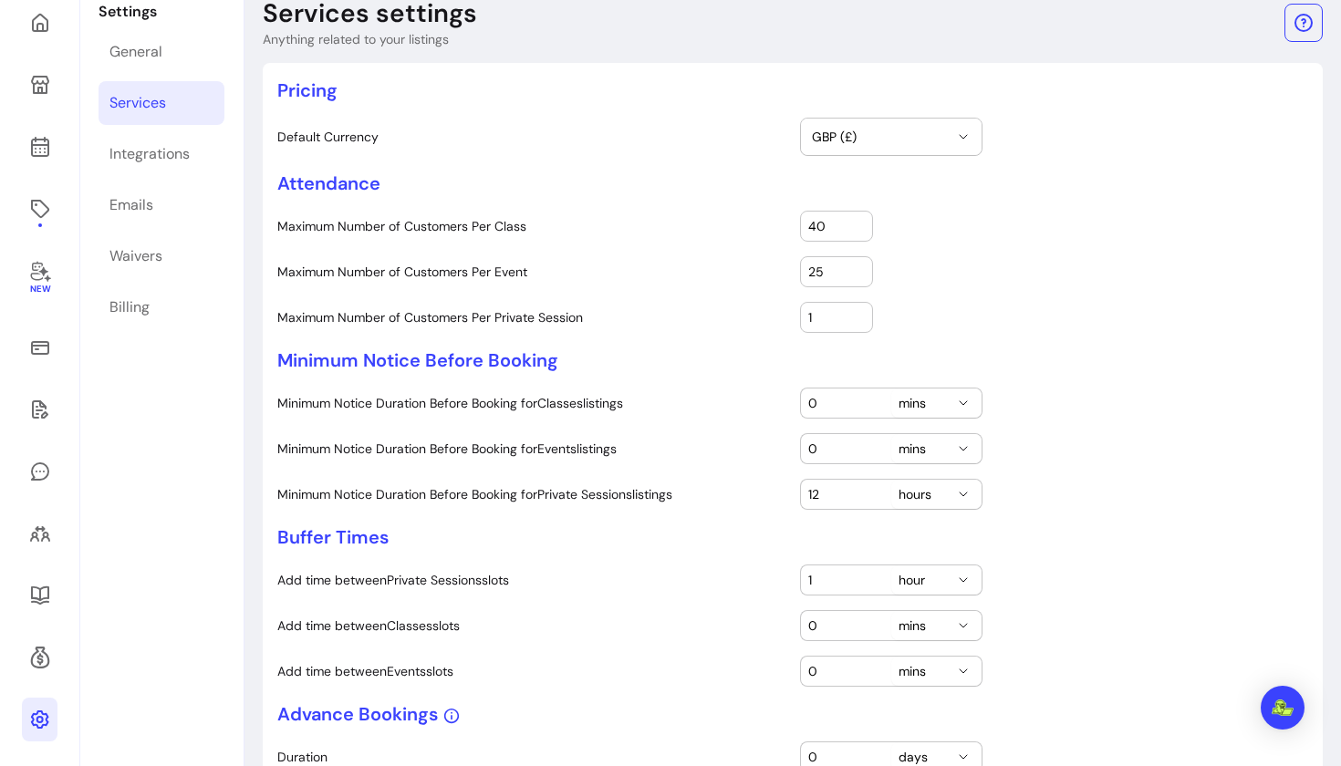
click at [856, 265] on input "25" at bounding box center [836, 272] width 57 height 18
click at [856, 265] on input "26" at bounding box center [836, 272] width 57 height 18
type input "66"
click at [856, 265] on input "66" at bounding box center [836, 272] width 57 height 18
type input "62"
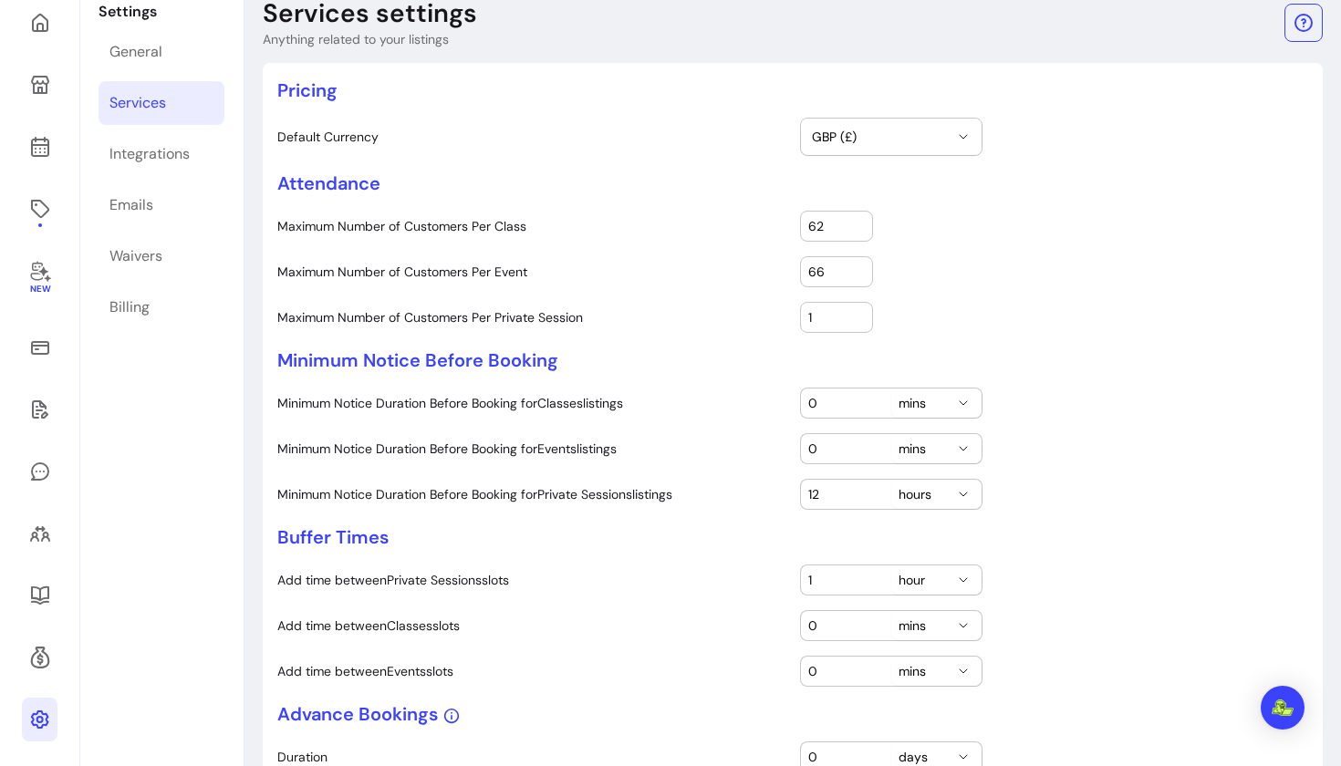
click at [858, 222] on input "62" at bounding box center [836, 226] width 57 height 18
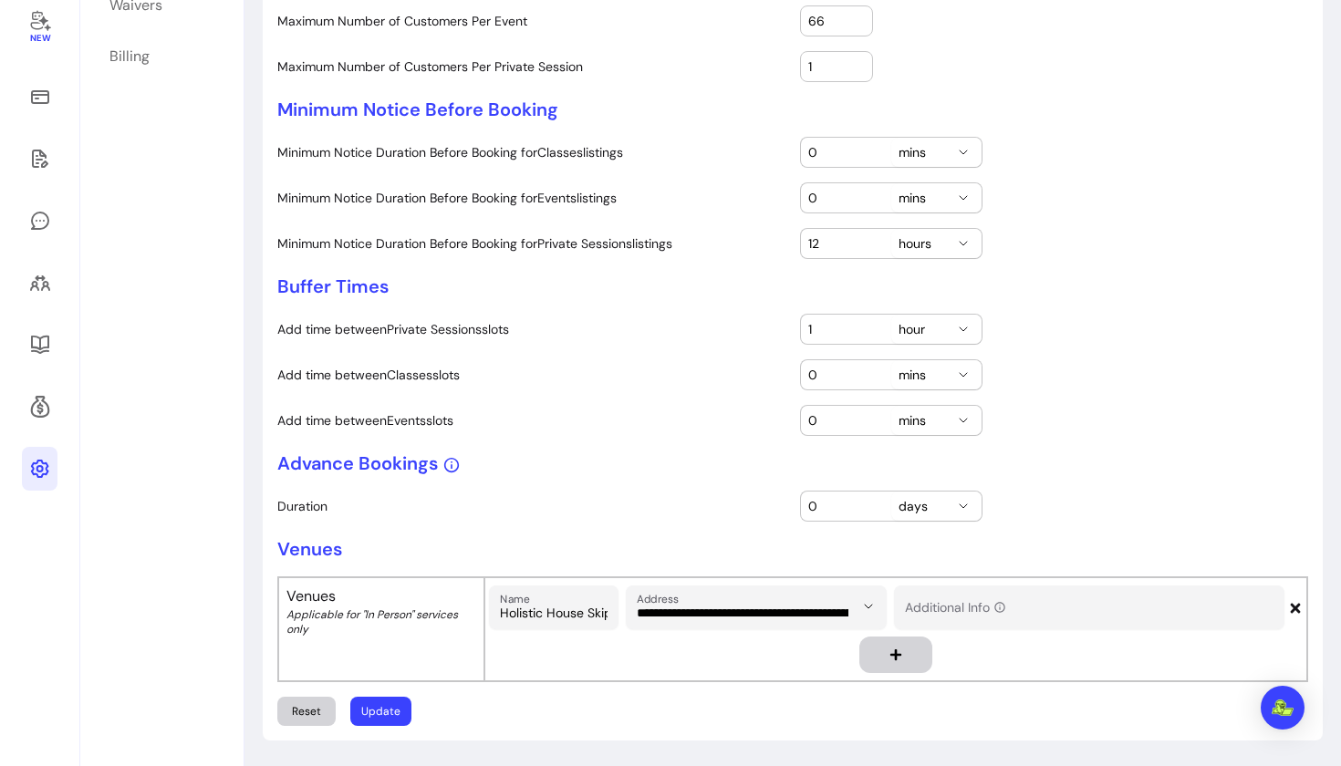
scroll to position [367, 0]
click at [364, 709] on button "Update" at bounding box center [380, 711] width 61 height 29
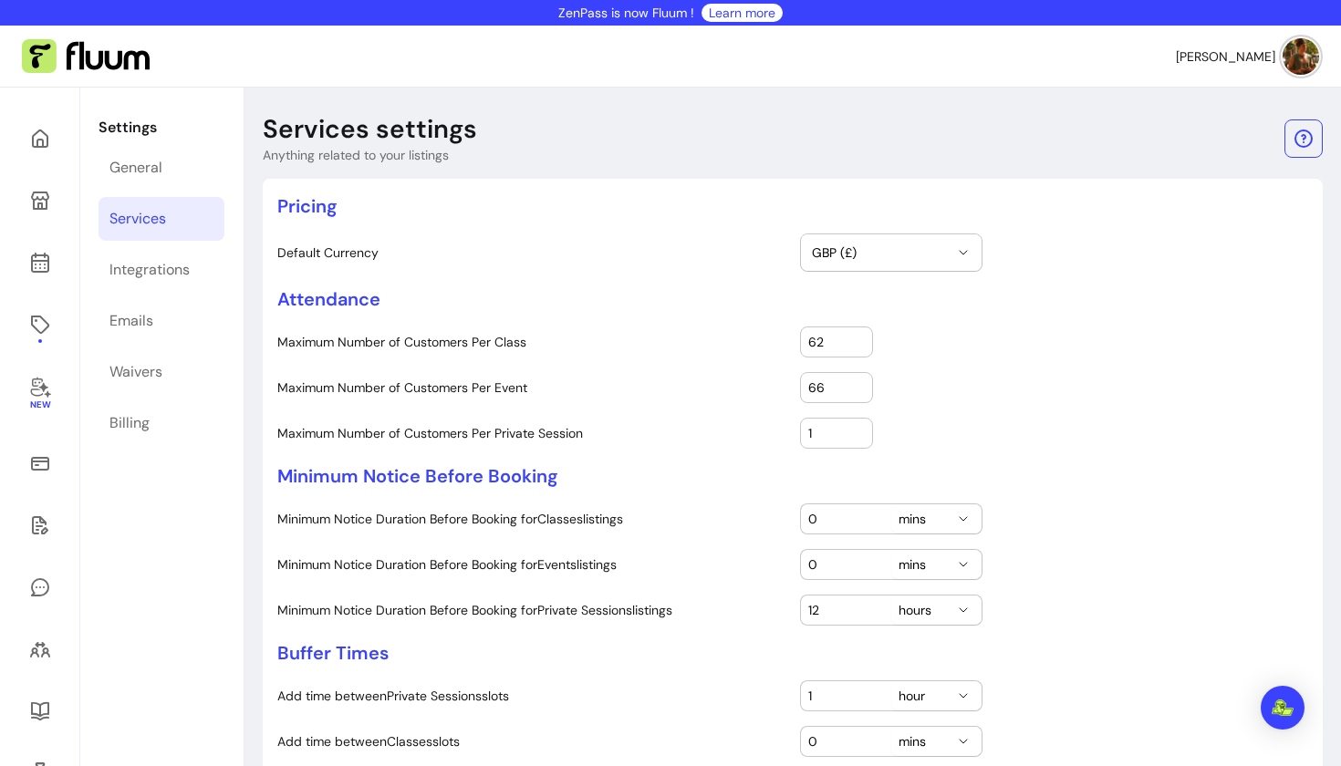
scroll to position [0, 0]
click at [42, 204] on icon at bounding box center [40, 201] width 18 height 18
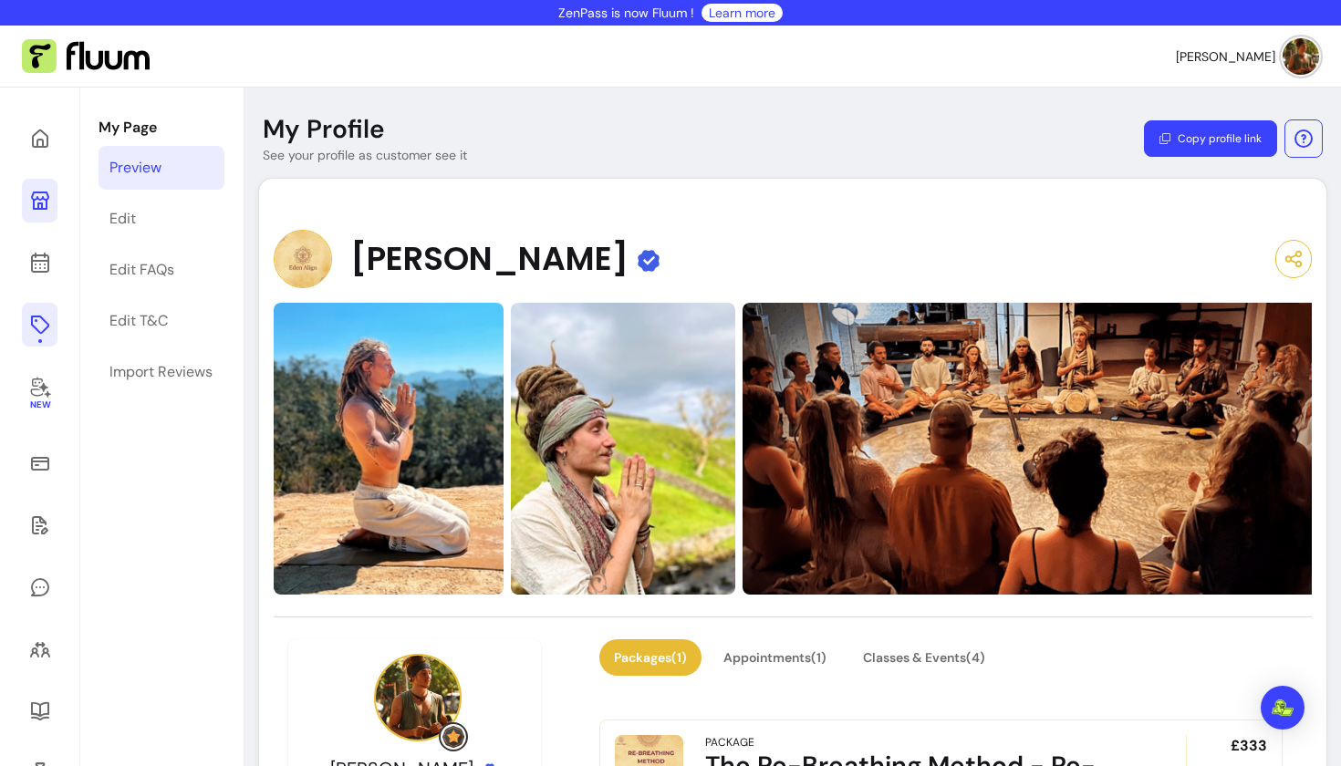
click at [35, 326] on icon at bounding box center [40, 325] width 22 height 22
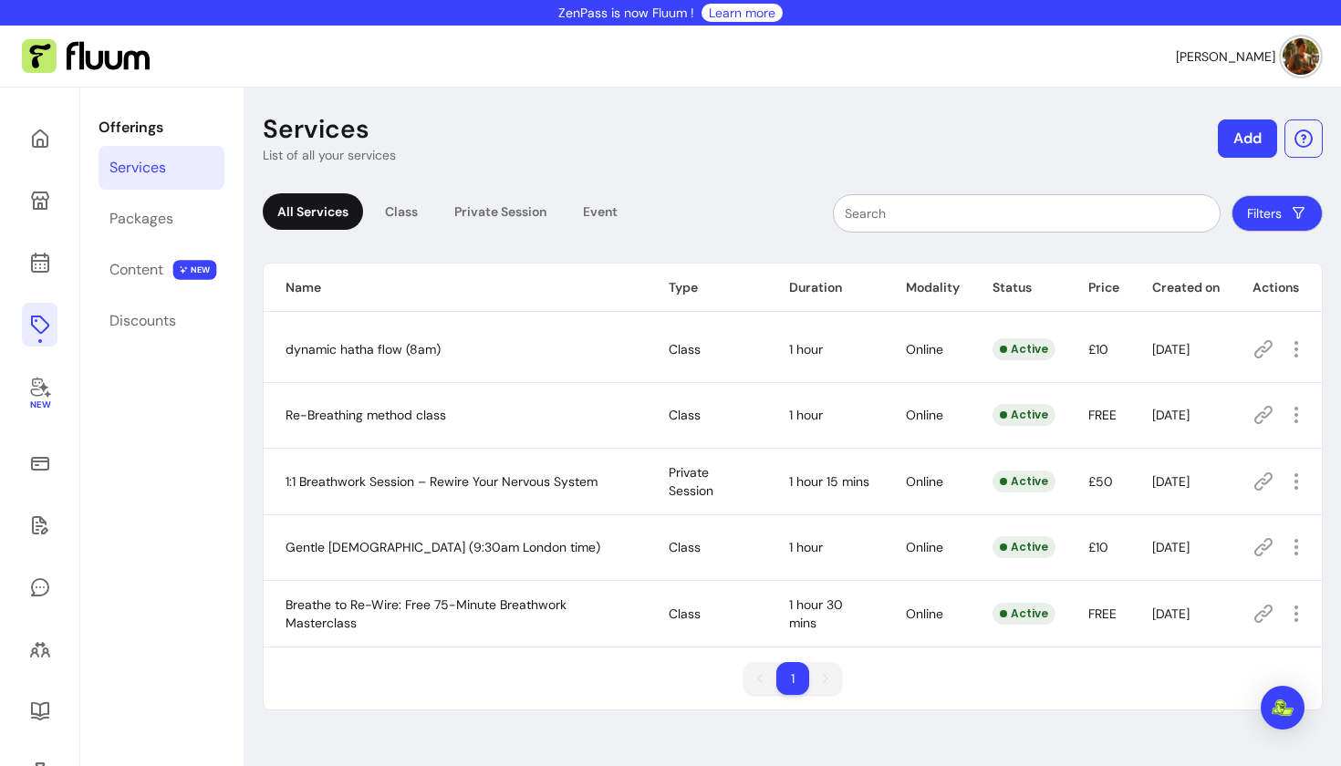
click at [1267, 548] on icon at bounding box center [1263, 547] width 18 height 18
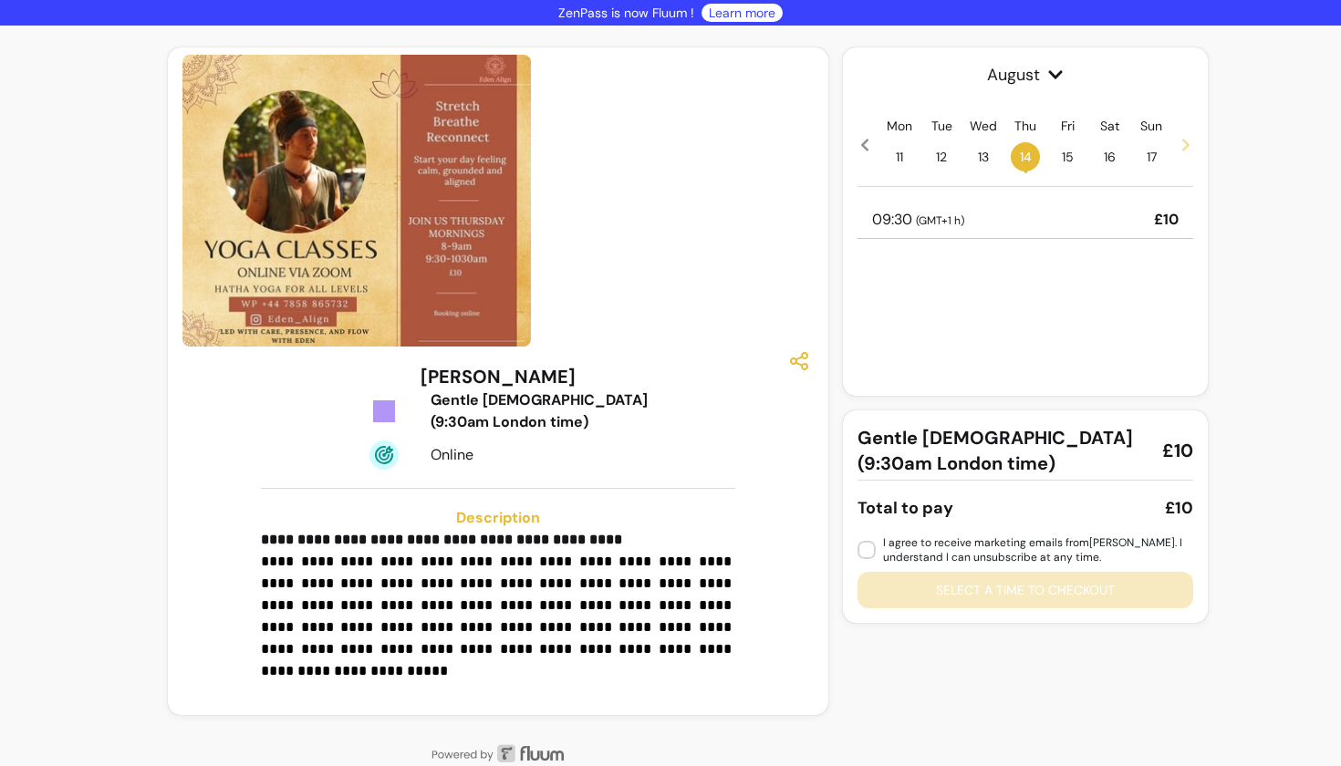
click at [912, 220] on p "09:30 ( GMT+1 h )" at bounding box center [918, 220] width 92 height 22
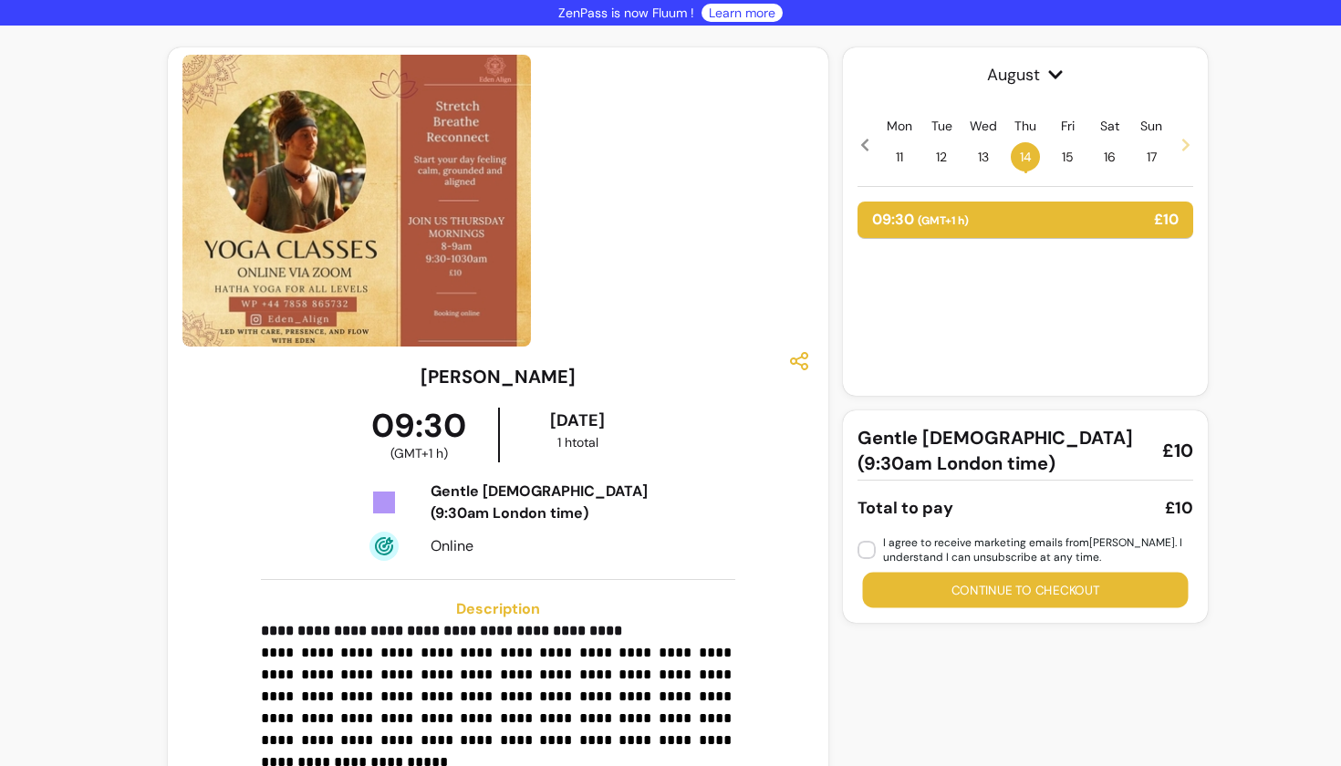
click at [883, 586] on button "Continue to checkout" at bounding box center [1026, 591] width 326 height 36
